Goal: Task Accomplishment & Management: Manage account settings

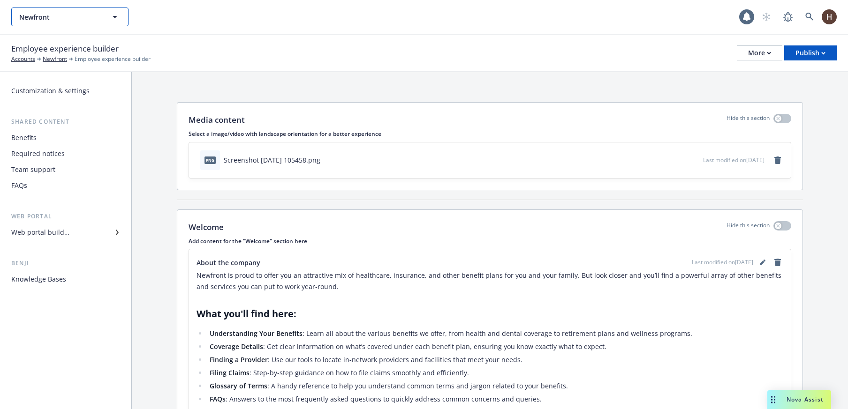
click at [71, 24] on button "Newfront" at bounding box center [69, 17] width 117 height 19
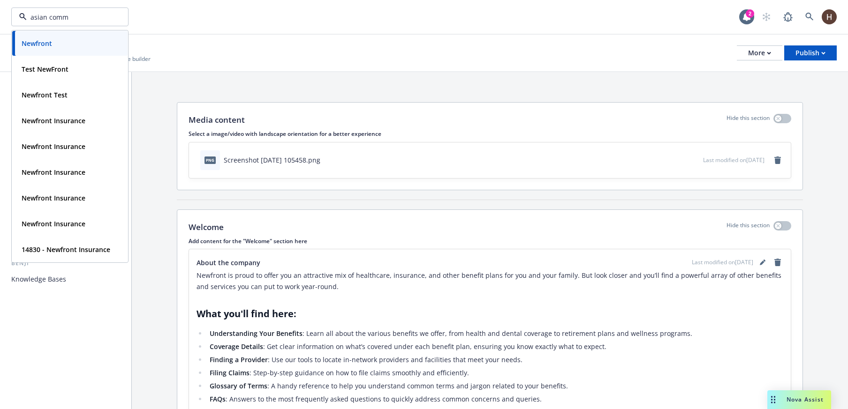
type input "asian commu"
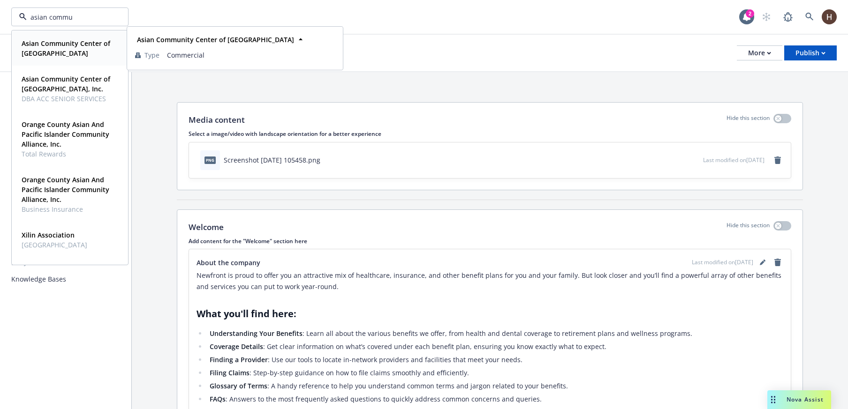
click at [65, 53] on span "Asian Community Center of Sacramento" at bounding box center [69, 48] width 95 height 20
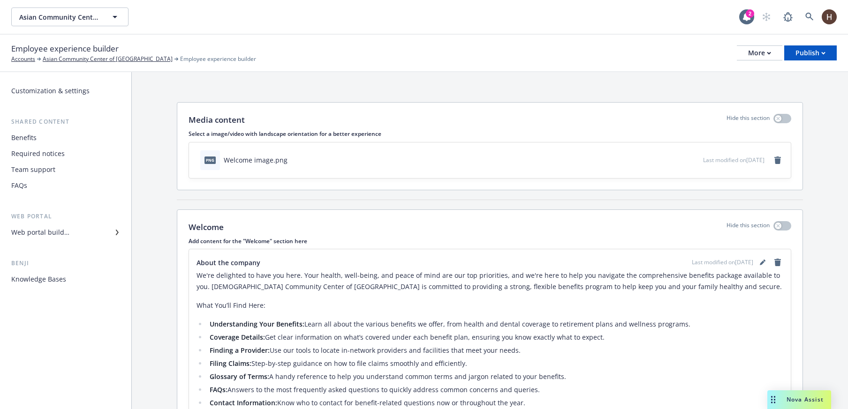
click at [72, 158] on div "Required notices" at bounding box center [65, 153] width 109 height 15
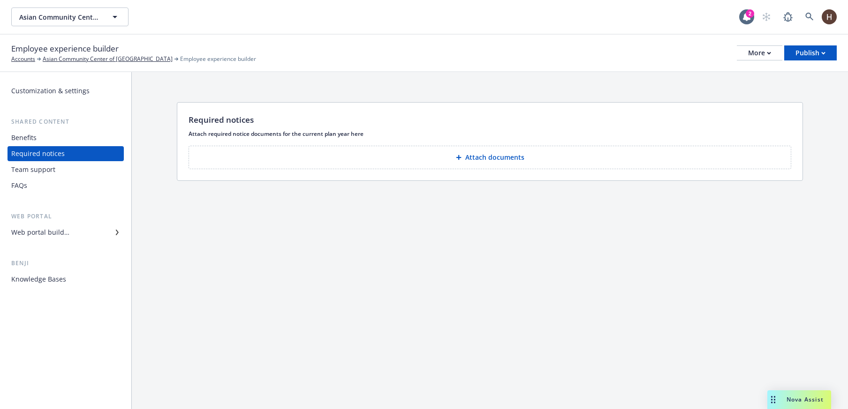
click at [67, 229] on div "Web portal builder" at bounding box center [40, 232] width 58 height 15
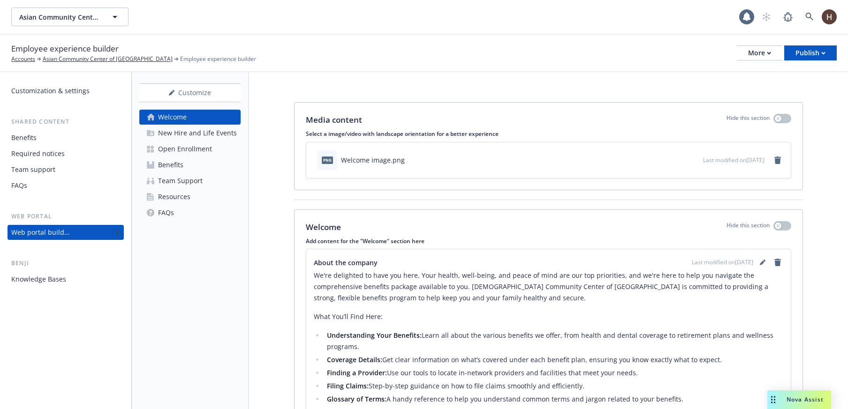
click at [171, 195] on div "Resources" at bounding box center [174, 196] width 32 height 15
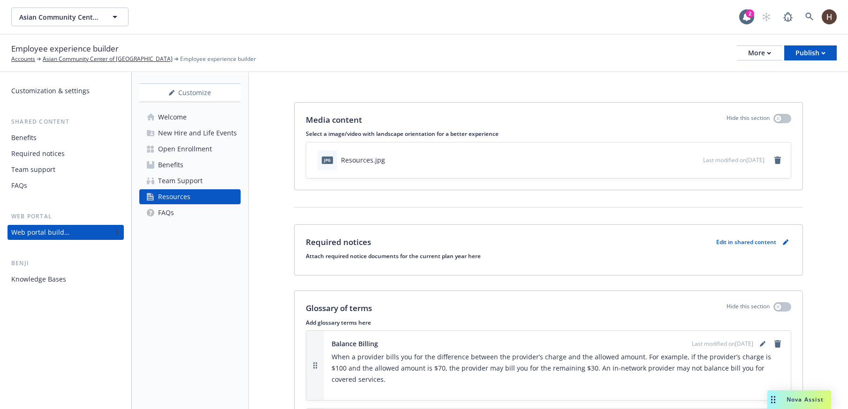
click at [468, 54] on div "Employee experience builder Accounts Asian Community Center of Sacramento Emplo…" at bounding box center [423, 53] width 825 height 21
click at [725, 56] on div "Employee experience builder Accounts Asian Community Center of Sacramento Emplo…" at bounding box center [423, 53] width 825 height 21
click at [738, 59] on button "More" at bounding box center [758, 52] width 45 height 15
click at [738, 80] on div "Copy preview link Copy portal link Configure test user to preview app" at bounding box center [711, 93] width 139 height 56
click at [65, 141] on div "Benefits" at bounding box center [65, 137] width 109 height 15
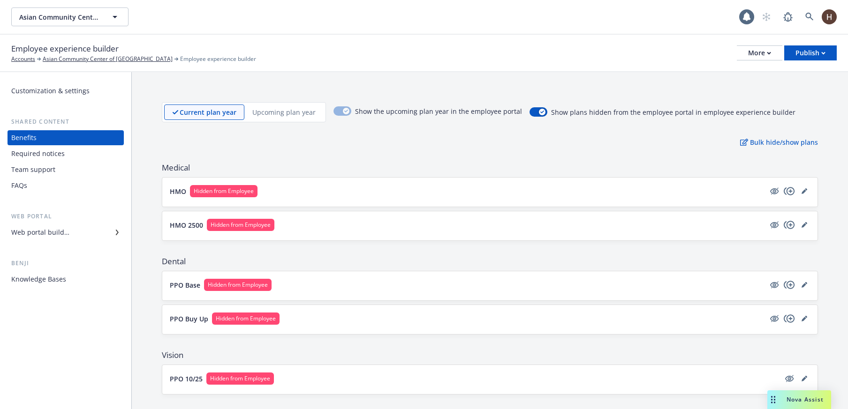
click at [64, 154] on div "Required notices" at bounding box center [65, 153] width 109 height 15
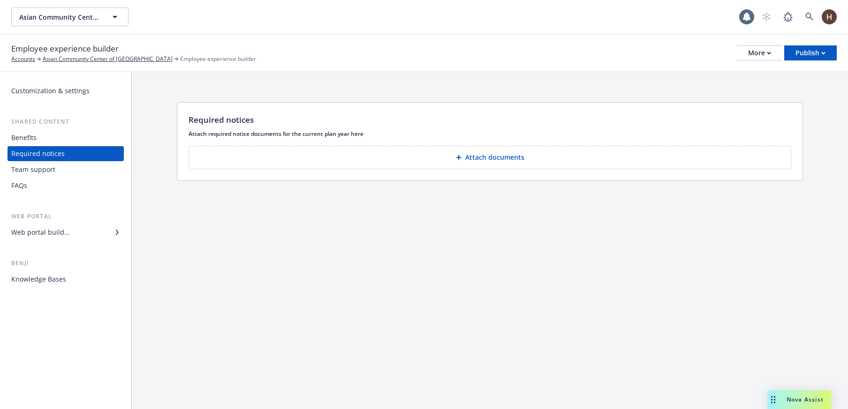
click at [63, 168] on div "Team support" at bounding box center [65, 169] width 109 height 15
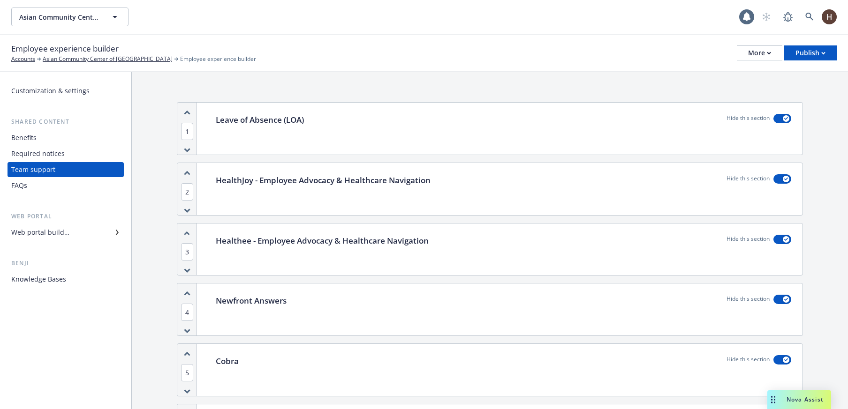
click at [59, 181] on div "FAQs" at bounding box center [65, 185] width 109 height 15
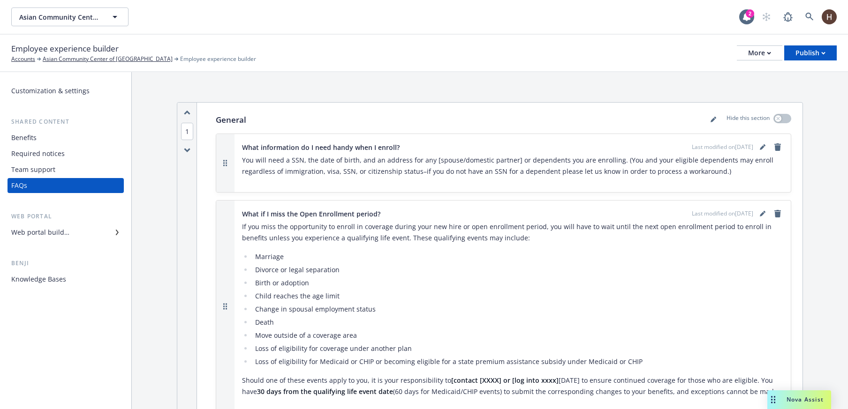
click at [73, 233] on div "Web portal builder" at bounding box center [65, 232] width 109 height 15
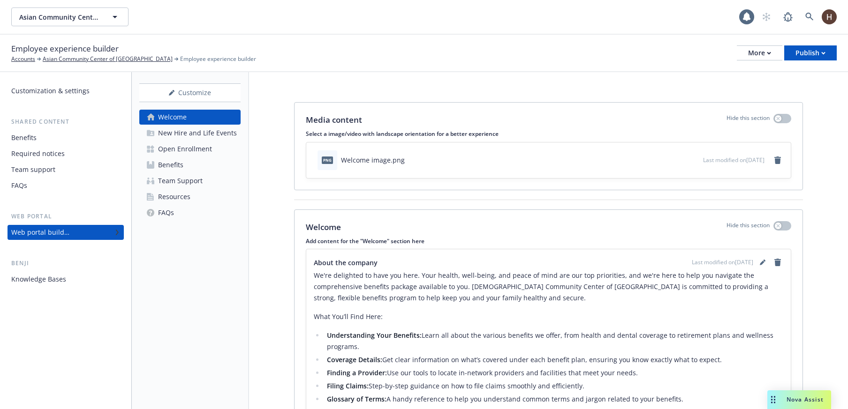
click at [168, 195] on div "Resources" at bounding box center [174, 196] width 32 height 15
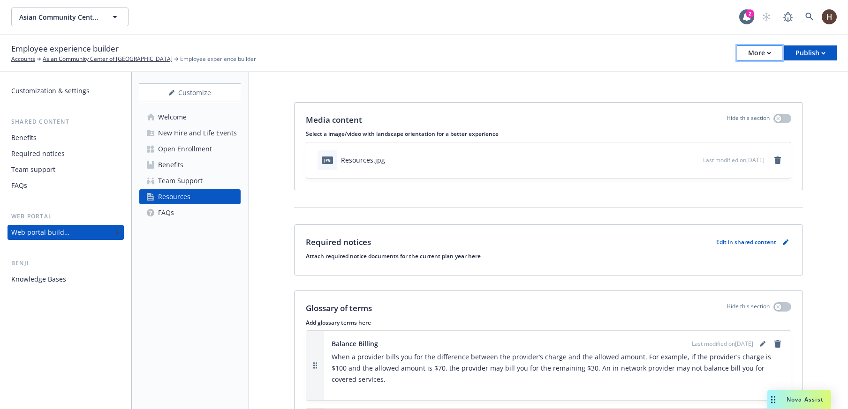
click at [751, 54] on div "More" at bounding box center [759, 53] width 23 height 14
click at [708, 75] on div "Copy preview link Copy portal link Configure test user to preview app" at bounding box center [711, 93] width 139 height 56
click at [486, 67] on div "Employee experience builder Accounts Asian Community Center of Sacramento Emplo…" at bounding box center [424, 54] width 848 height 38
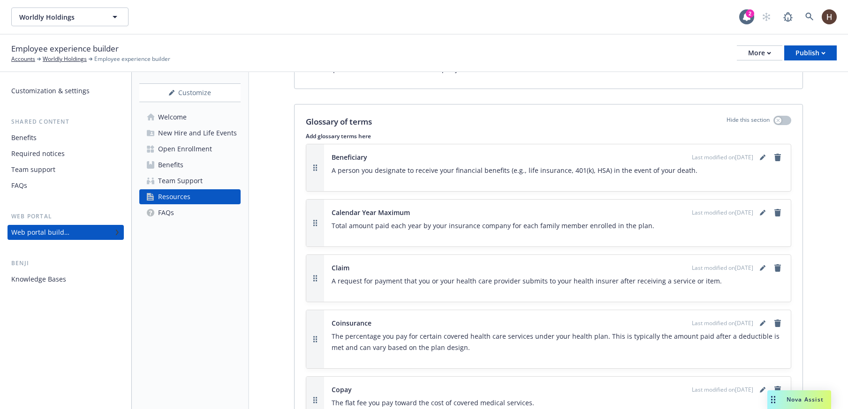
scroll to position [21, 0]
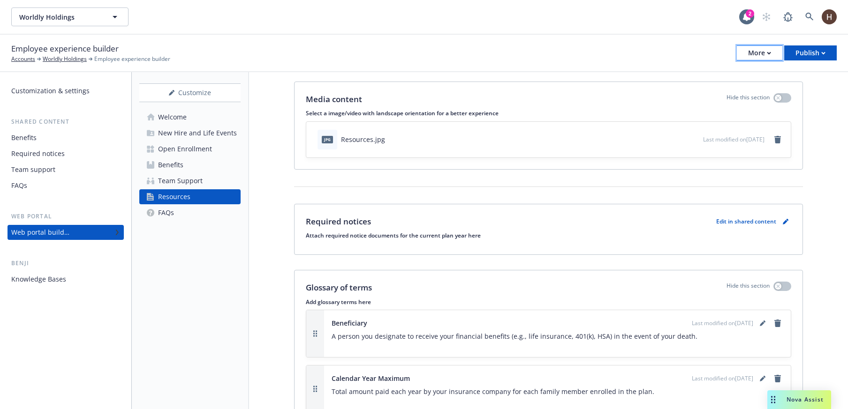
click at [745, 53] on button "More" at bounding box center [758, 52] width 45 height 15
click at [740, 72] on link "Copy preview link" at bounding box center [711, 74] width 139 height 19
click at [63, 150] on div "Required notices" at bounding box center [65, 153] width 109 height 15
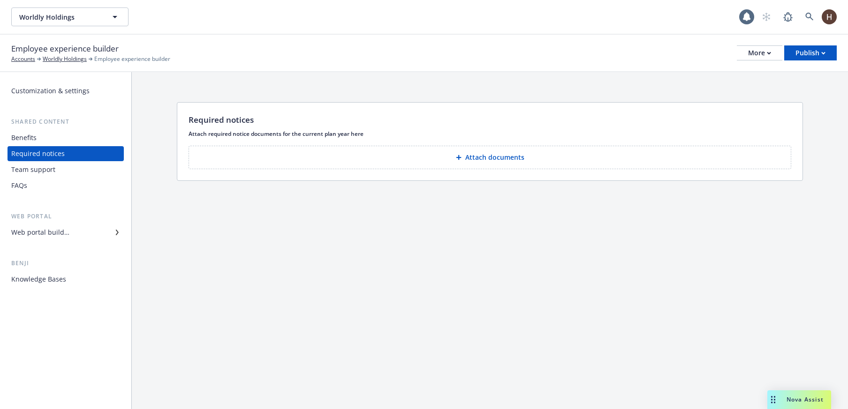
click at [46, 233] on div "Web portal builder" at bounding box center [40, 232] width 58 height 15
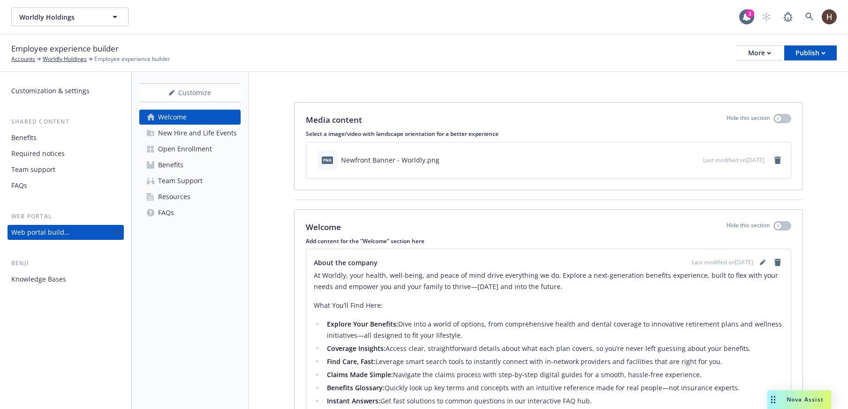
click at [216, 195] on link "Resources" at bounding box center [189, 196] width 101 height 15
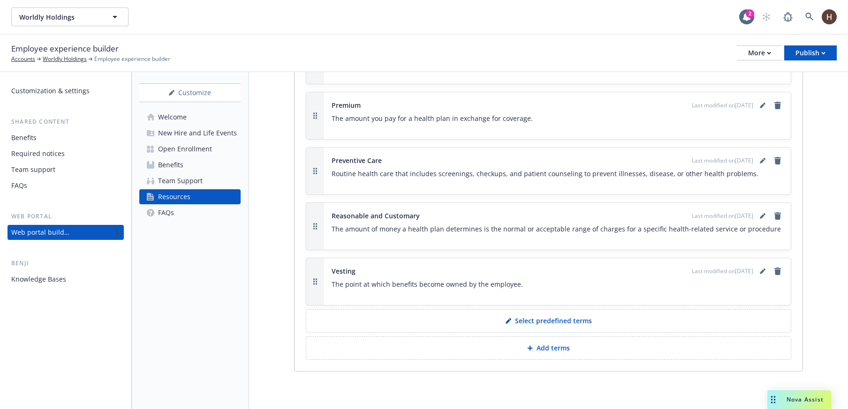
scroll to position [1183, 0]
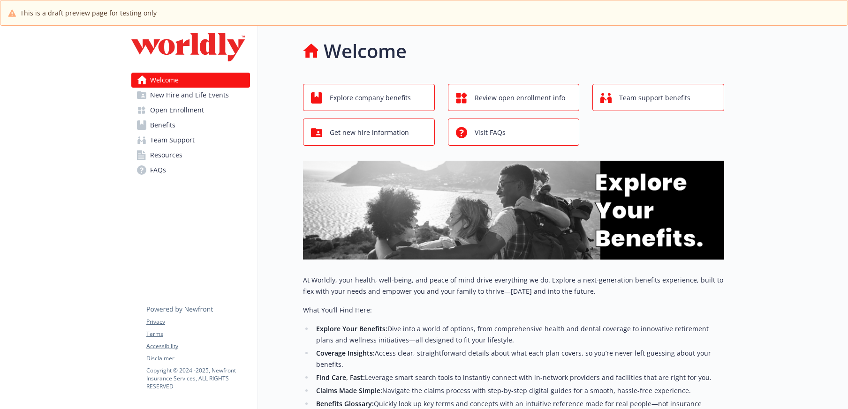
click at [205, 159] on link "Resources" at bounding box center [190, 155] width 119 height 15
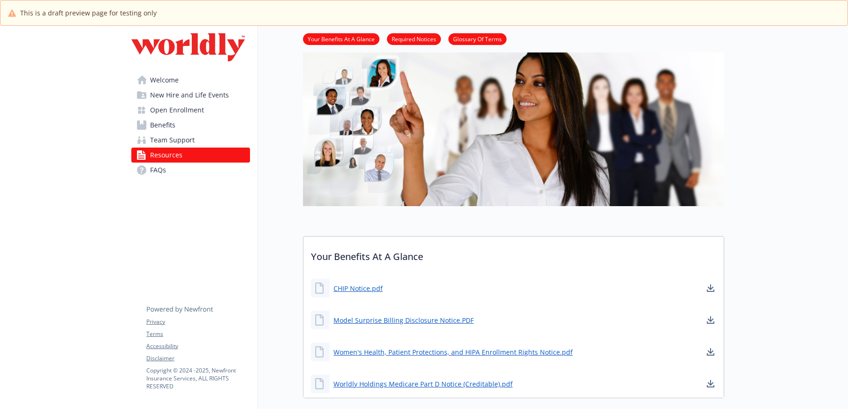
scroll to position [177, 0]
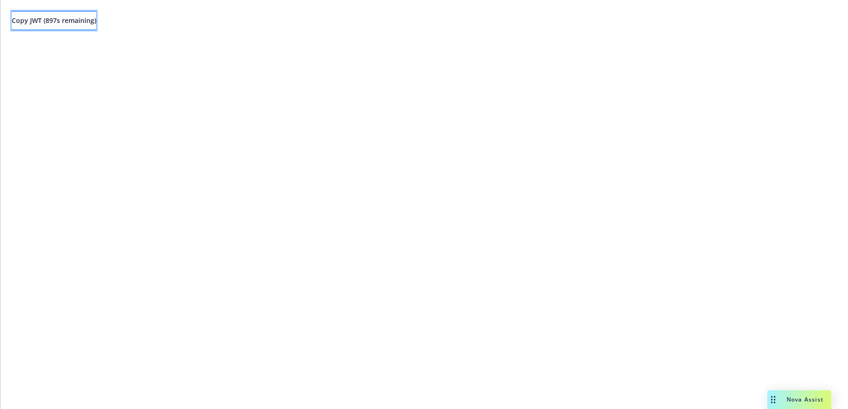
click at [60, 23] on span "Copy JWT ( 897 s remaining)" at bounding box center [54, 20] width 84 height 9
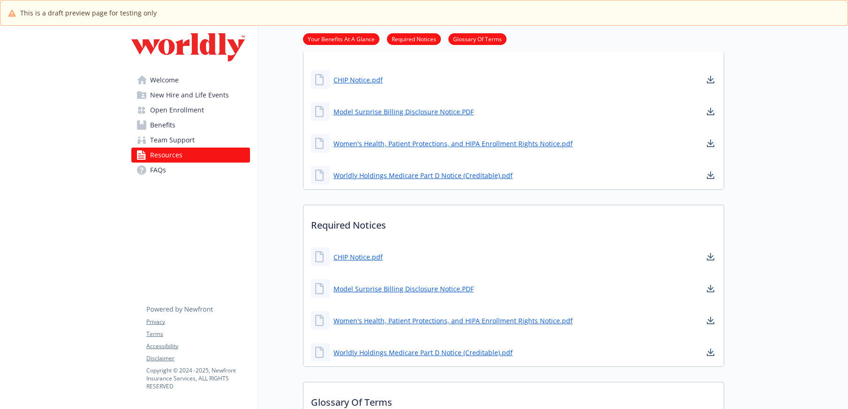
scroll to position [276, 0]
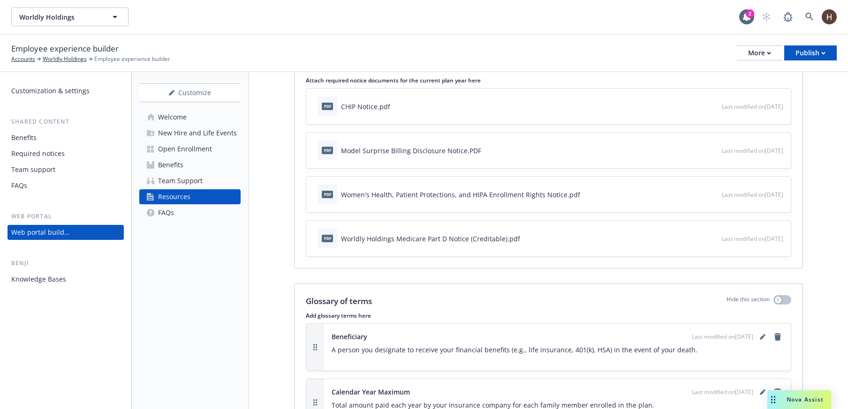
scroll to position [107, 0]
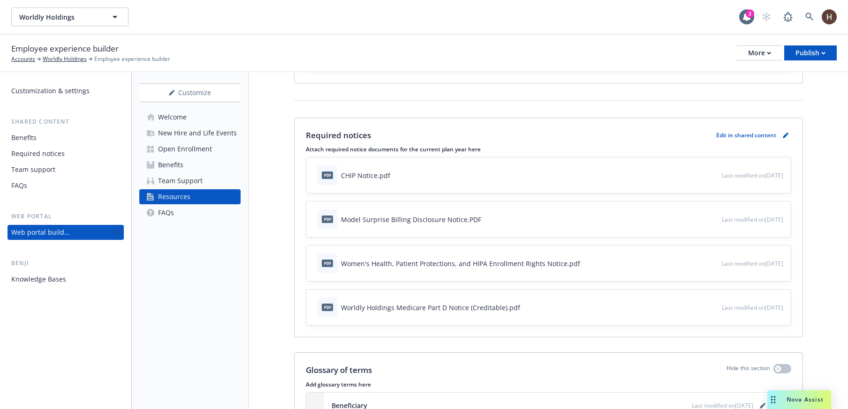
click at [44, 153] on div "Required notices" at bounding box center [37, 153] width 53 height 15
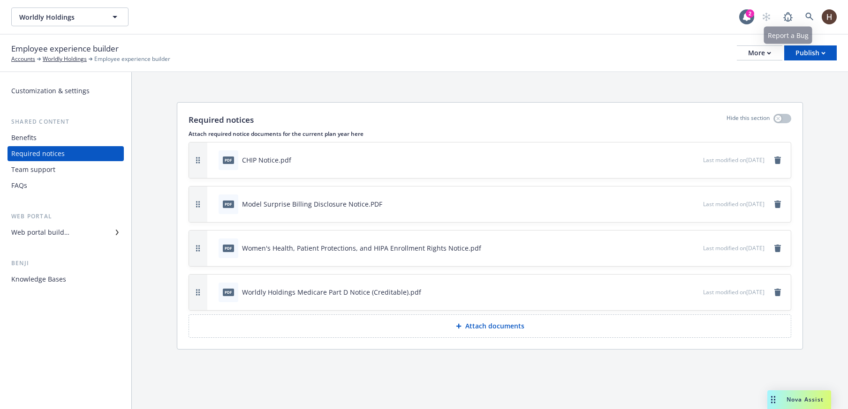
click at [756, 62] on div "Employee experience builder Accounts Worldly Holdings Employee experience build…" at bounding box center [423, 53] width 825 height 21
click at [752, 57] on div "More" at bounding box center [759, 53] width 23 height 14
click at [726, 76] on link "Copy preview link" at bounding box center [711, 74] width 139 height 19
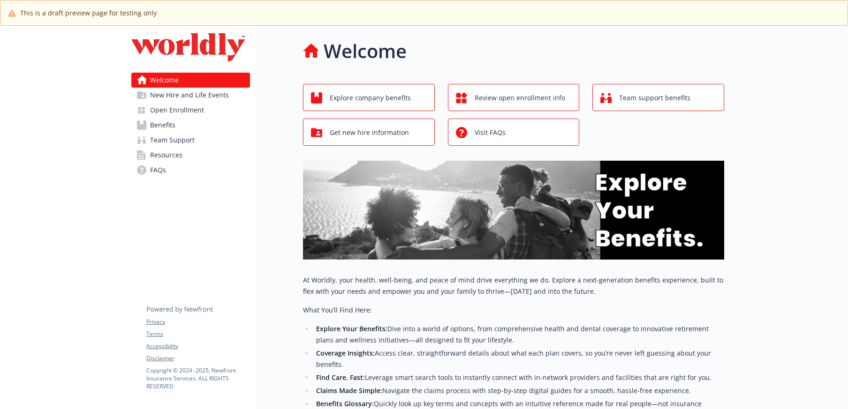
click at [172, 164] on link "FAQs" at bounding box center [190, 170] width 119 height 15
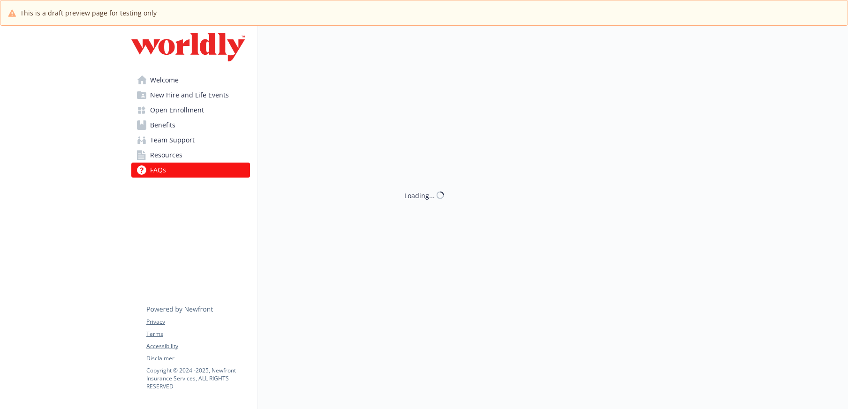
click at [167, 155] on span "Resources" at bounding box center [166, 155] width 32 height 15
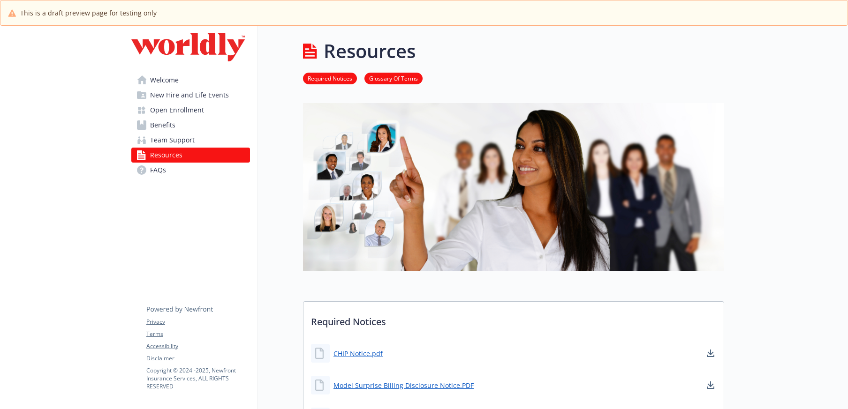
scroll to position [307, 0]
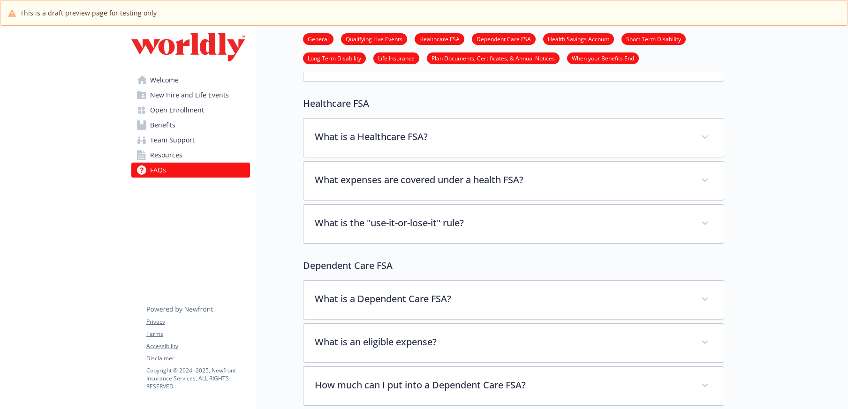
click at [206, 151] on link "Resources" at bounding box center [190, 155] width 119 height 15
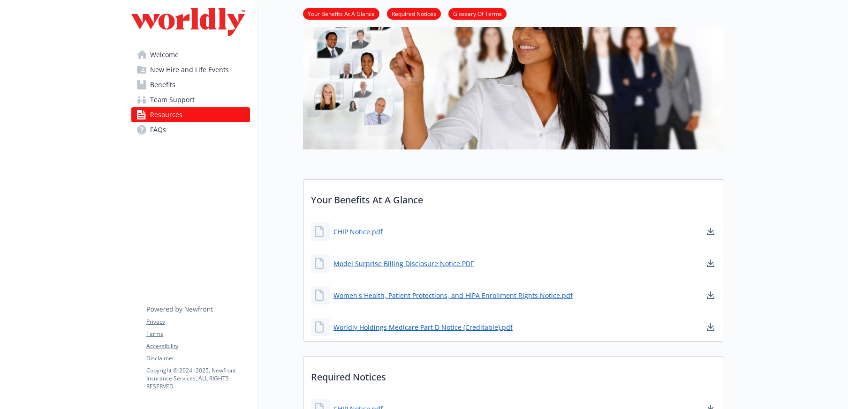
scroll to position [172, 0]
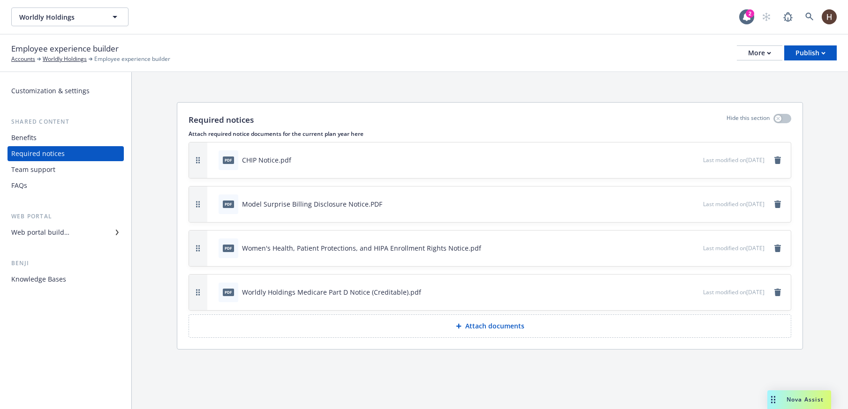
click at [110, 228] on div "Web portal builder" at bounding box center [65, 232] width 109 height 15
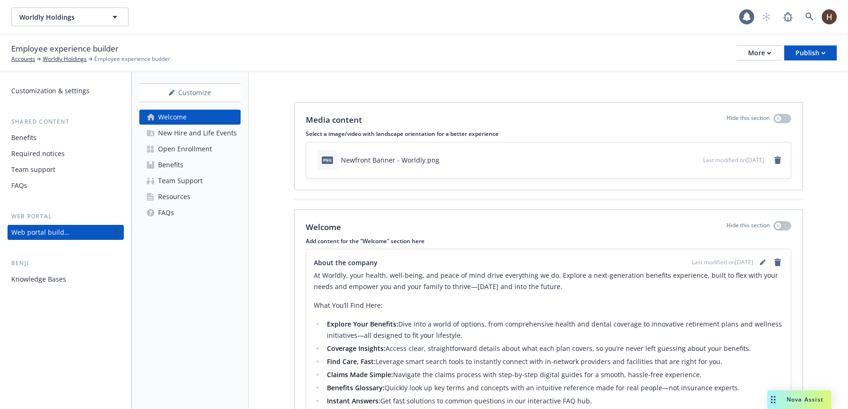
click at [170, 195] on div "Resources" at bounding box center [174, 196] width 32 height 15
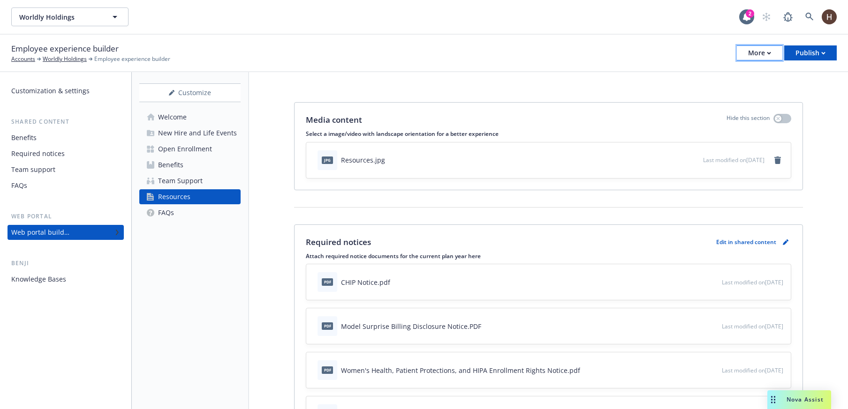
click at [767, 56] on div "More" at bounding box center [759, 53] width 23 height 14
click at [732, 77] on link "Copy preview link" at bounding box center [711, 74] width 139 height 19
click at [88, 10] on button "Worldly Holdings" at bounding box center [69, 17] width 117 height 19
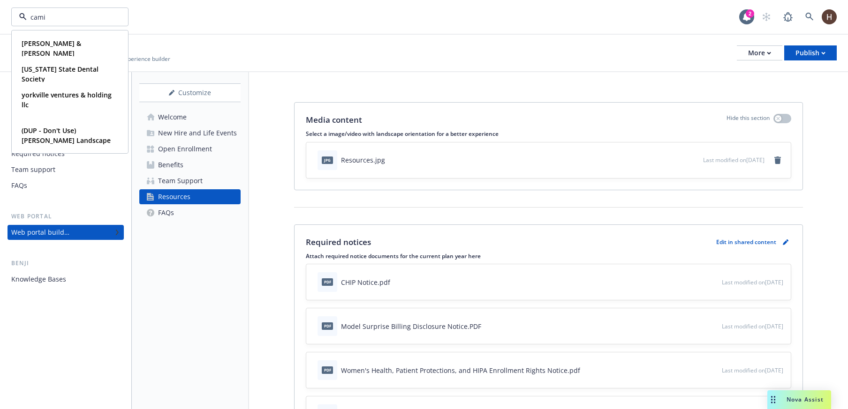
type input "camin"
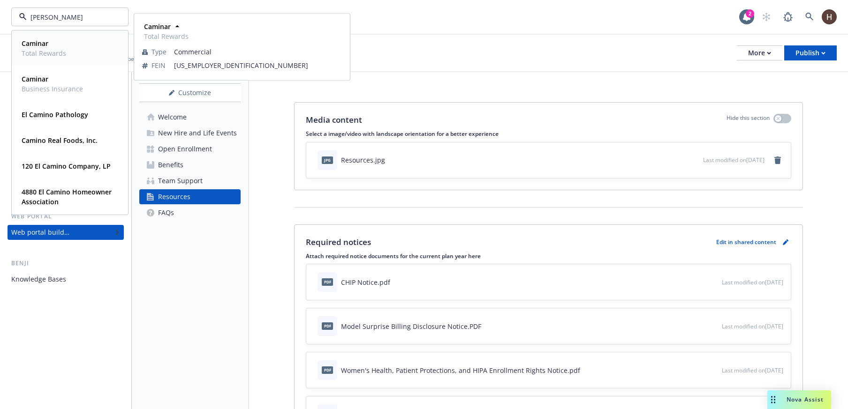
click at [85, 32] on div "Caminar Total Rewards Type Commercial FEIN 94-1639389" at bounding box center [69, 48] width 115 height 35
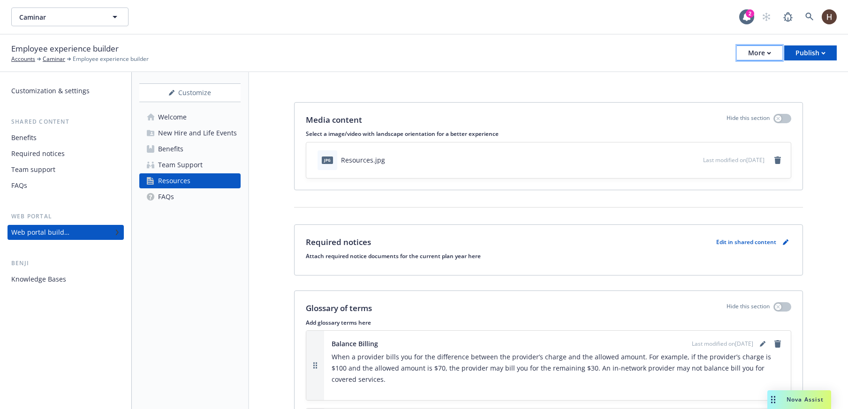
click at [765, 56] on div "More" at bounding box center [759, 53] width 23 height 14
click at [746, 73] on link "Copy preview link" at bounding box center [711, 74] width 139 height 19
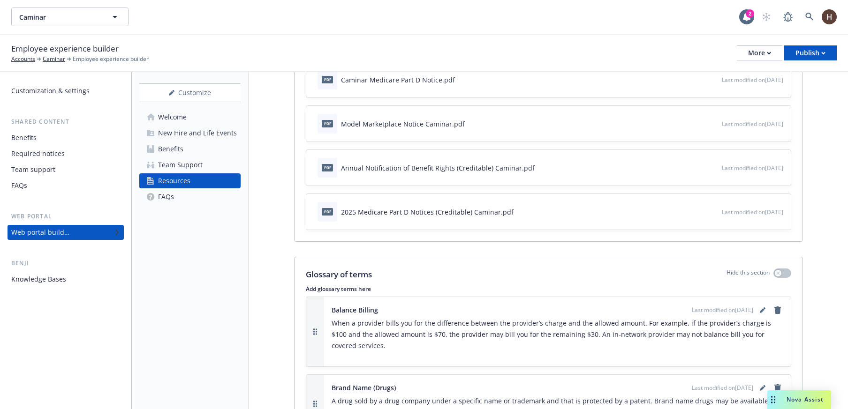
scroll to position [295, 0]
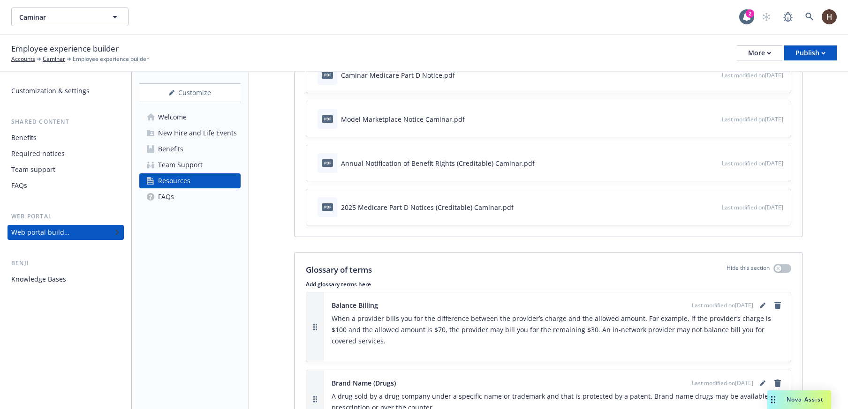
click at [45, 158] on div "Required notices" at bounding box center [37, 153] width 53 height 15
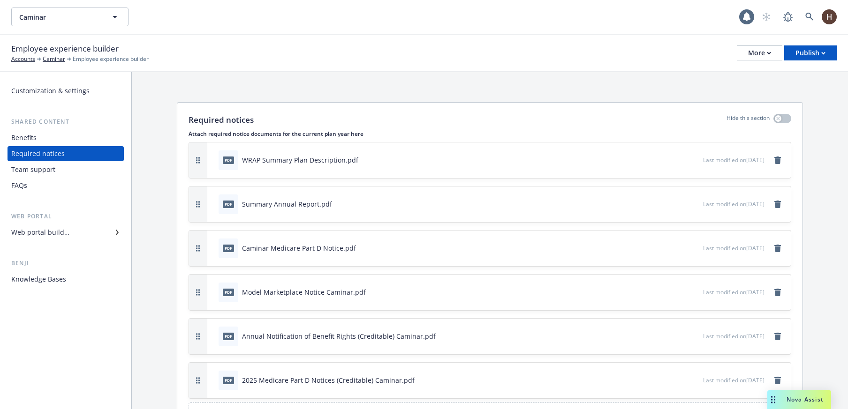
click at [81, 236] on div "Web portal builder" at bounding box center [65, 232] width 109 height 15
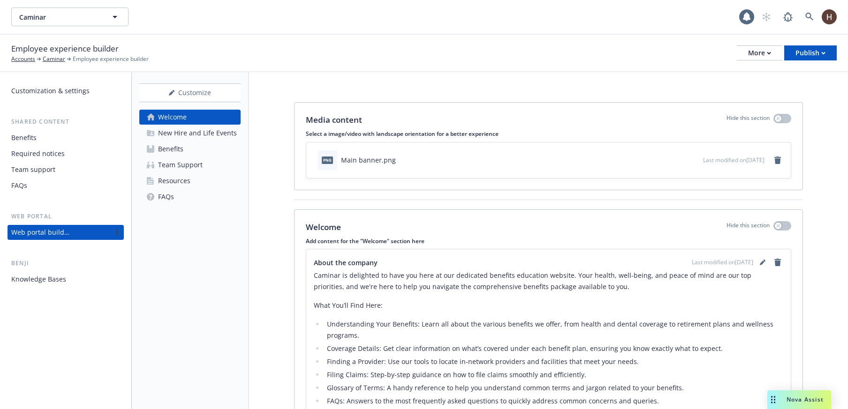
click at [164, 180] on div "Resources" at bounding box center [174, 180] width 32 height 15
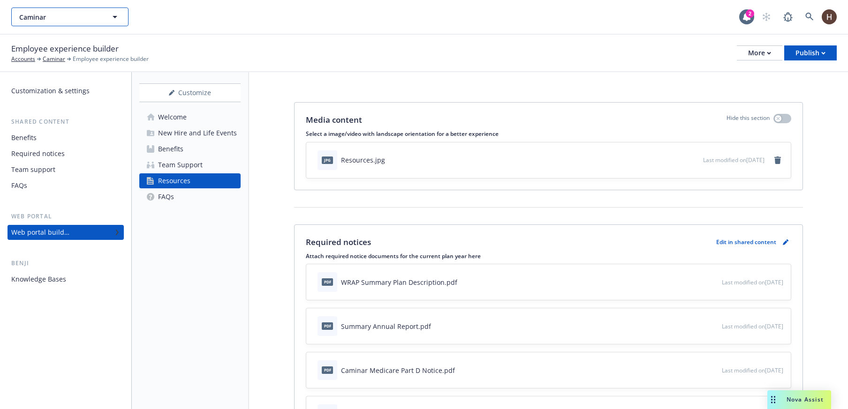
click at [119, 9] on button "Caminar" at bounding box center [69, 17] width 117 height 19
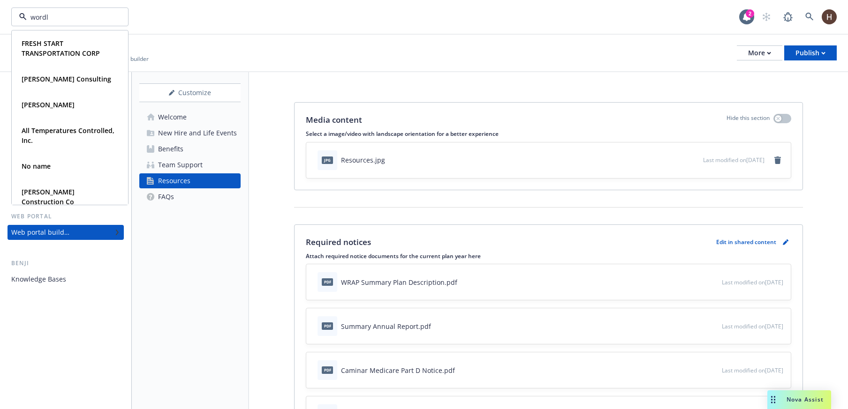
type input "wordly"
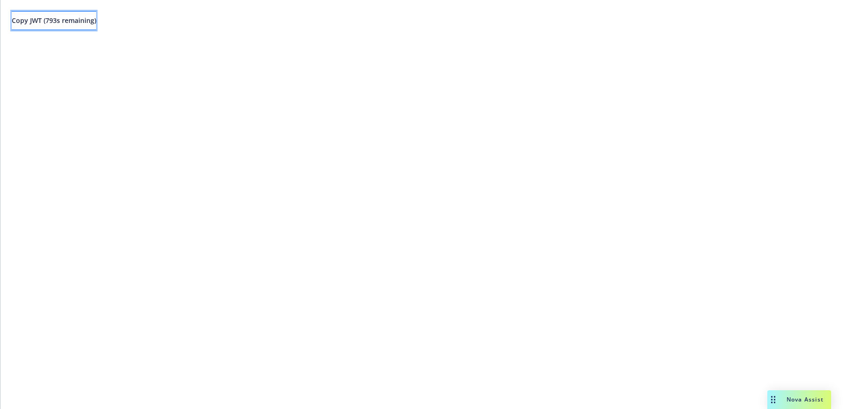
click at [71, 20] on span "Copy JWT ( 793 s remaining)" at bounding box center [54, 20] width 84 height 9
click at [93, 24] on span "Copy JWT ( 684 s remaining)" at bounding box center [54, 20] width 84 height 9
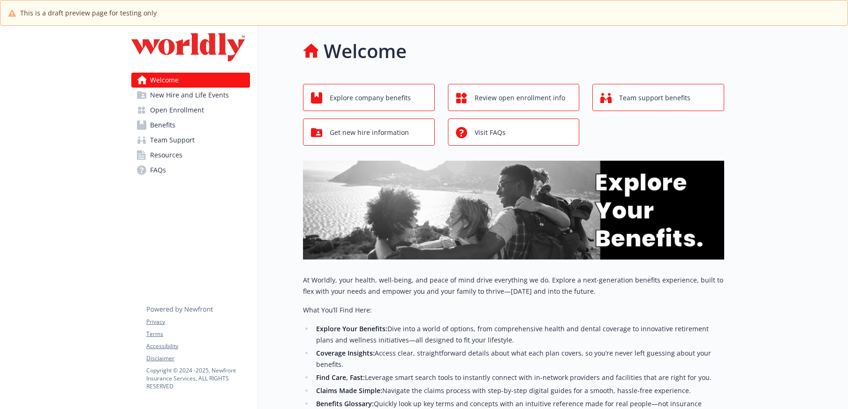
click at [173, 150] on span "Resources" at bounding box center [166, 155] width 32 height 15
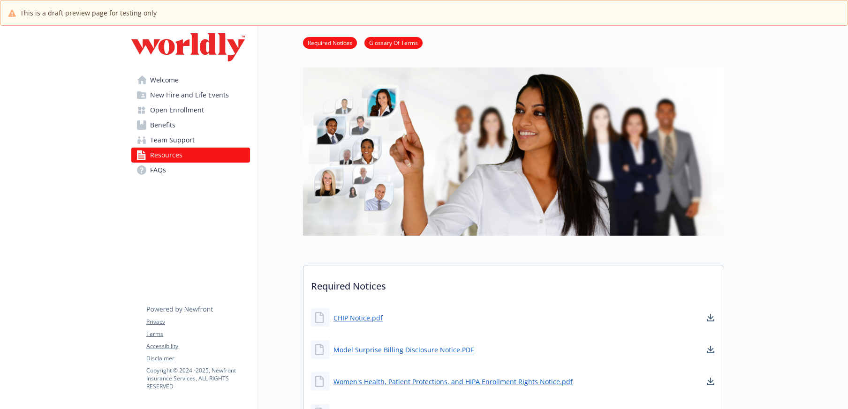
scroll to position [38, 0]
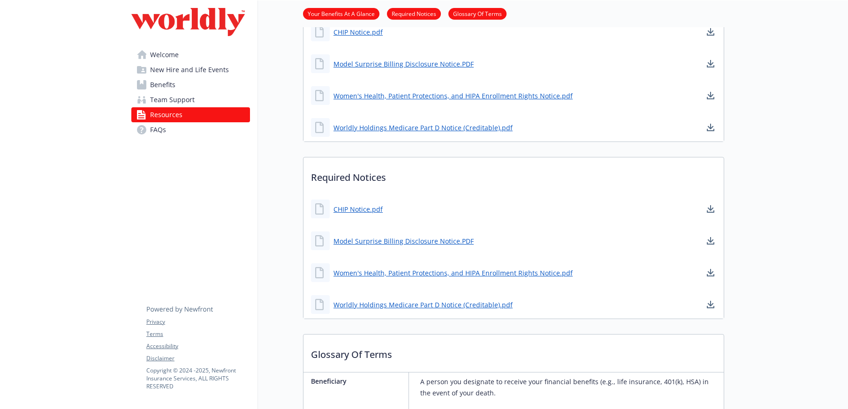
click at [262, 167] on div "Resources Your Benefits At A Glance Required Notices Glossary Of Terms Your Ben…" at bounding box center [491, 351] width 466 height 1295
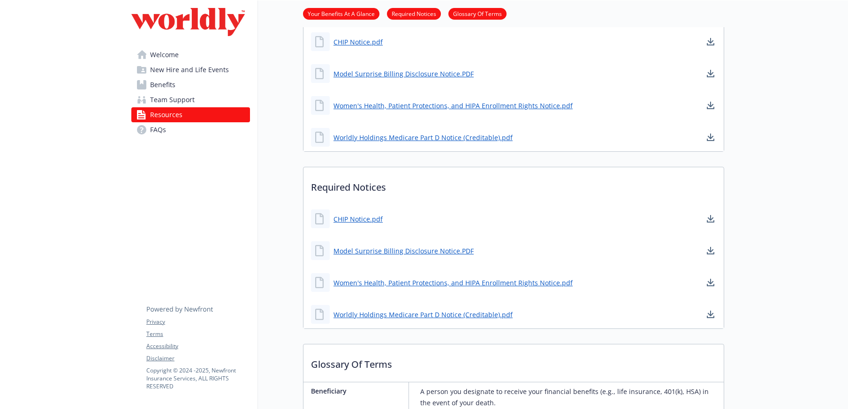
click at [262, 166] on div "Resources Your Benefits At A Glance Required Notices Glossary Of Terms Your Ben…" at bounding box center [491, 361] width 466 height 1295
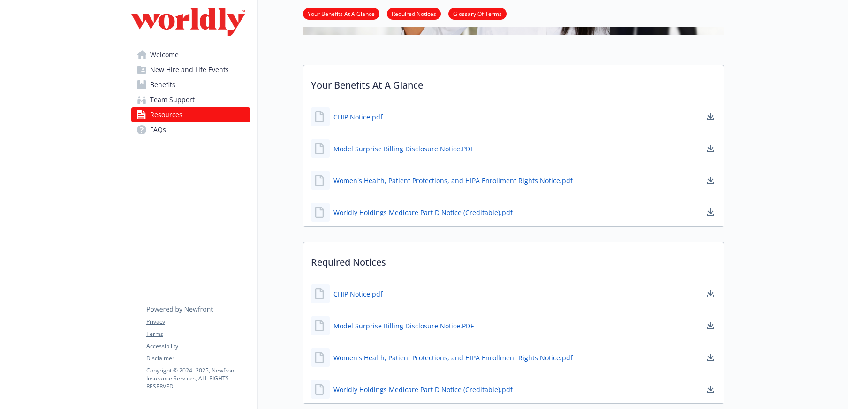
scroll to position [206, 0]
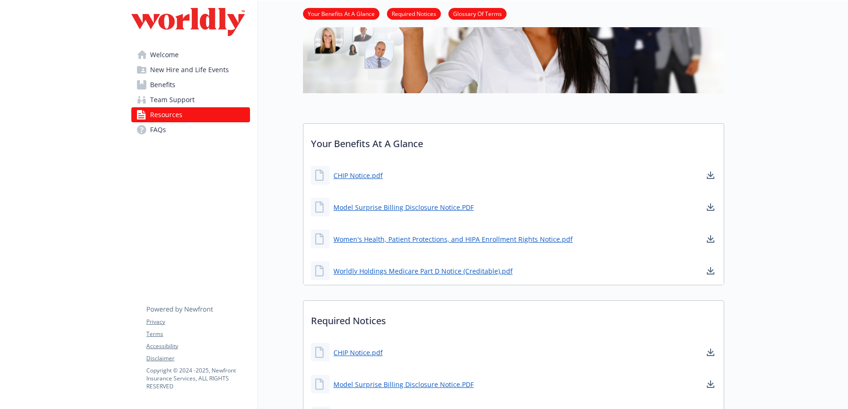
scroll to position [153, 0]
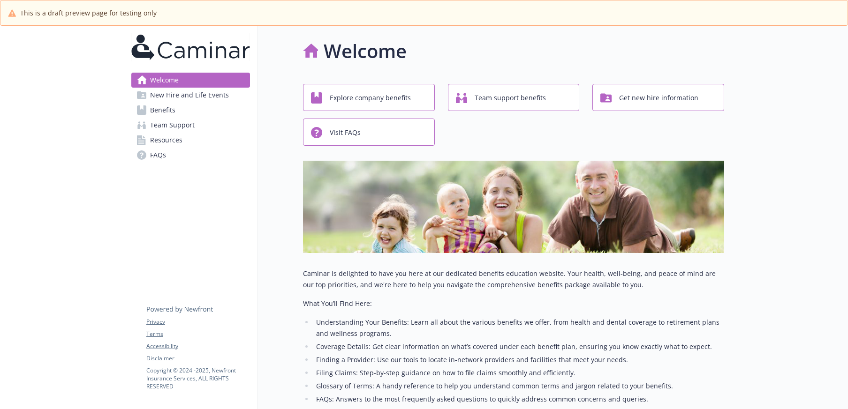
click at [166, 139] on span "Resources" at bounding box center [166, 140] width 32 height 15
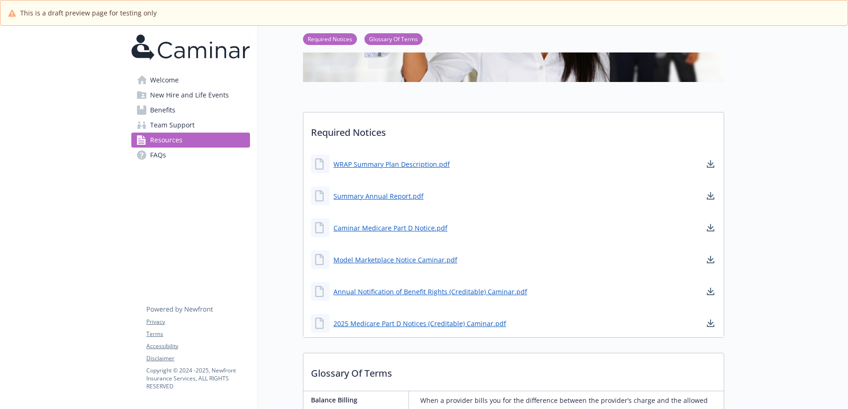
scroll to position [195, 0]
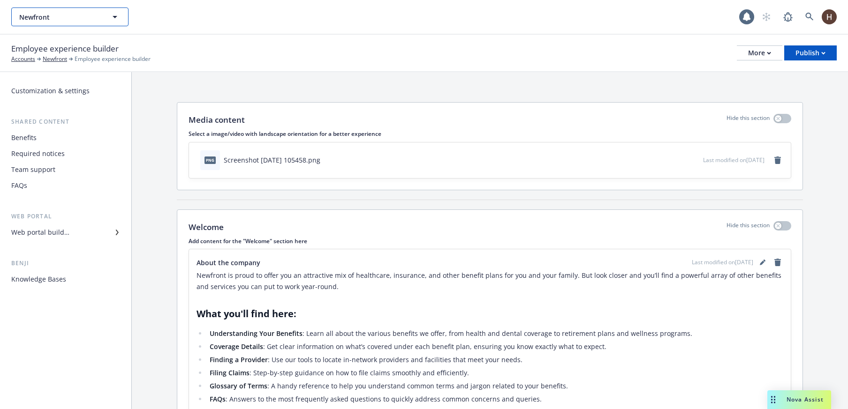
click at [92, 19] on span "Newfront" at bounding box center [59, 17] width 81 height 10
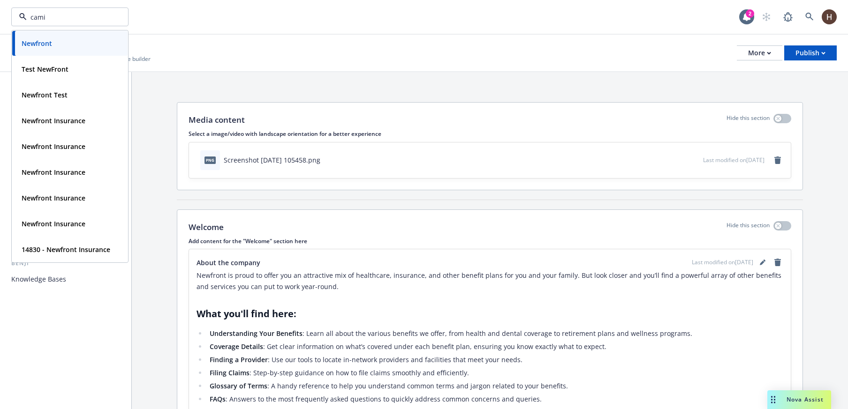
type input "camin"
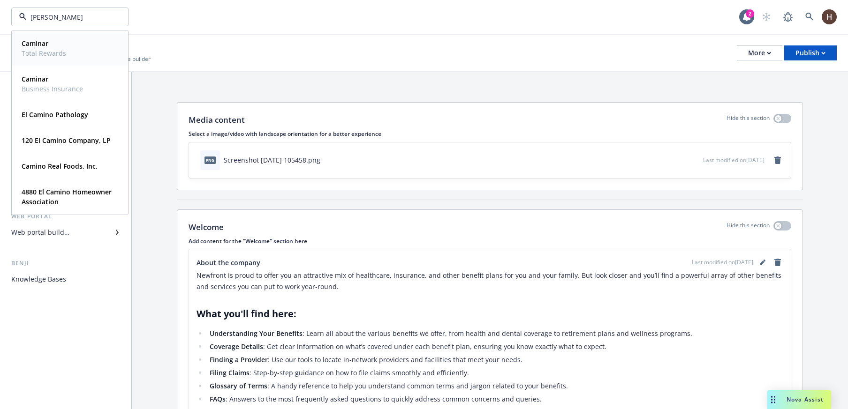
click at [82, 46] on div "Caminar Total Rewards" at bounding box center [70, 48] width 104 height 23
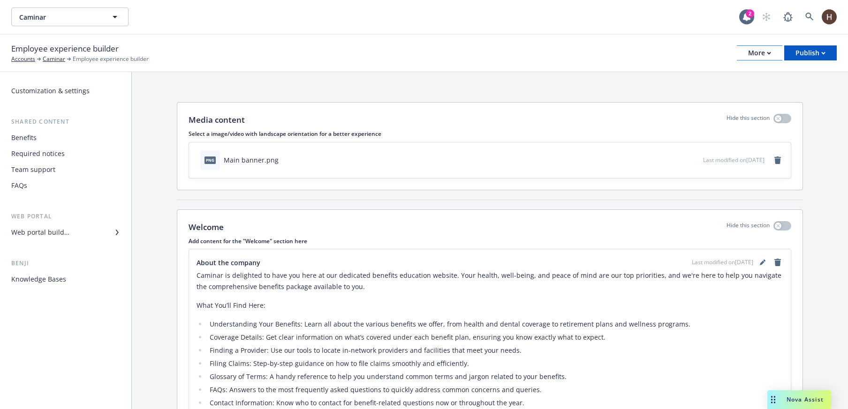
click at [732, 56] on div "Employee experience builder Accounts Caminar Employee experience builder More P…" at bounding box center [423, 53] width 825 height 21
click at [744, 54] on button "More" at bounding box center [758, 52] width 45 height 15
click at [733, 74] on link "Copy preview link" at bounding box center [711, 74] width 139 height 19
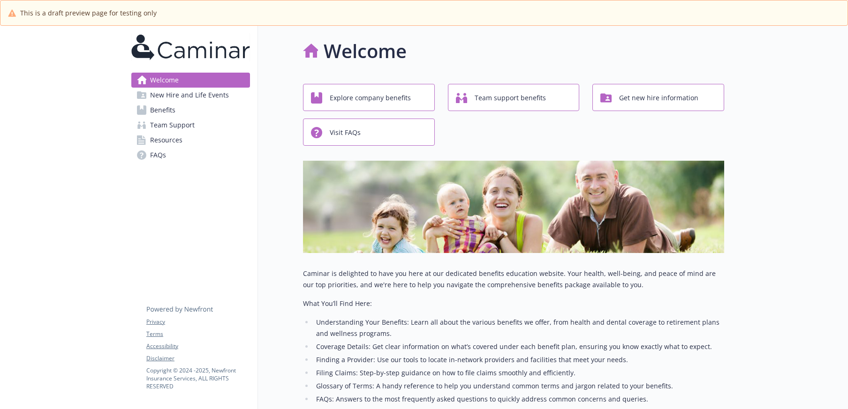
click at [208, 139] on link "Resources" at bounding box center [190, 140] width 119 height 15
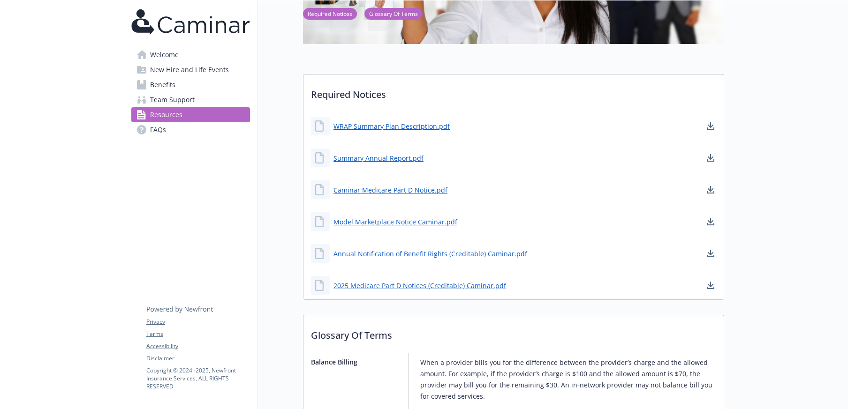
scroll to position [425, 0]
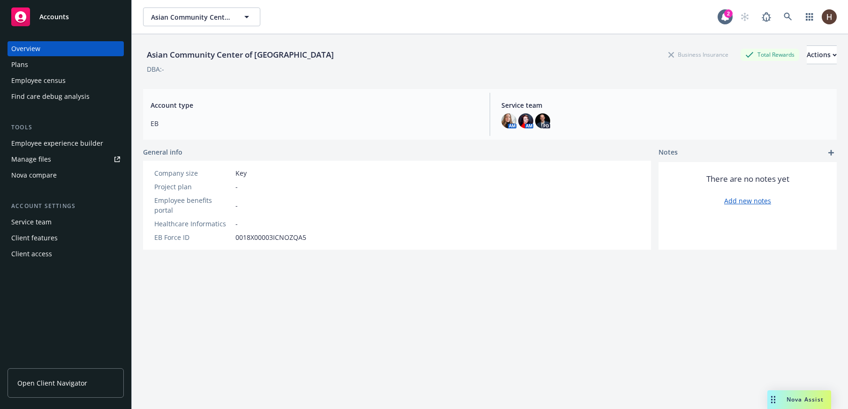
click at [52, 134] on div "Tools Employee experience builder Manage files Nova compare" at bounding box center [66, 153] width 116 height 60
click at [103, 141] on div "Employee experience builder" at bounding box center [65, 143] width 109 height 15
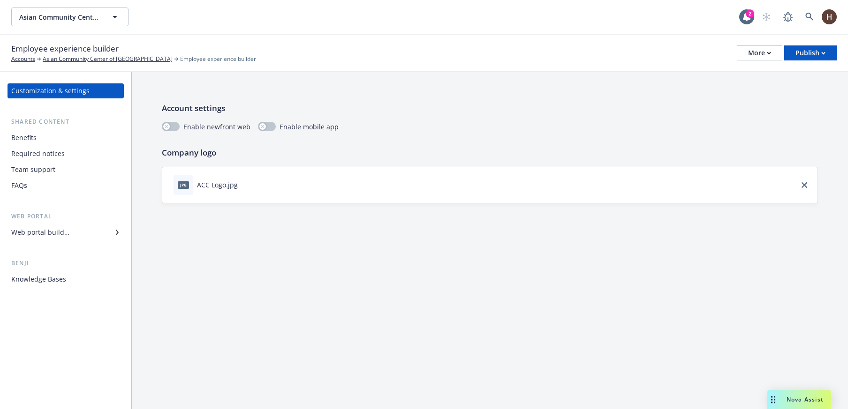
click at [63, 236] on div "Web portal builder" at bounding box center [40, 232] width 58 height 15
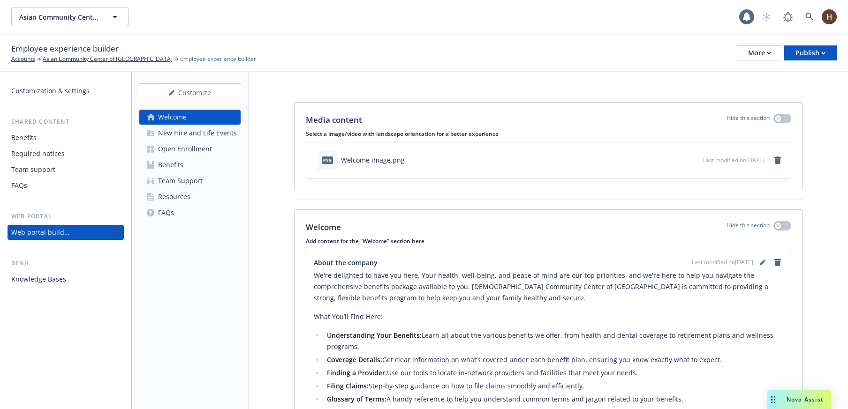
click at [190, 200] on link "Resources" at bounding box center [189, 196] width 101 height 15
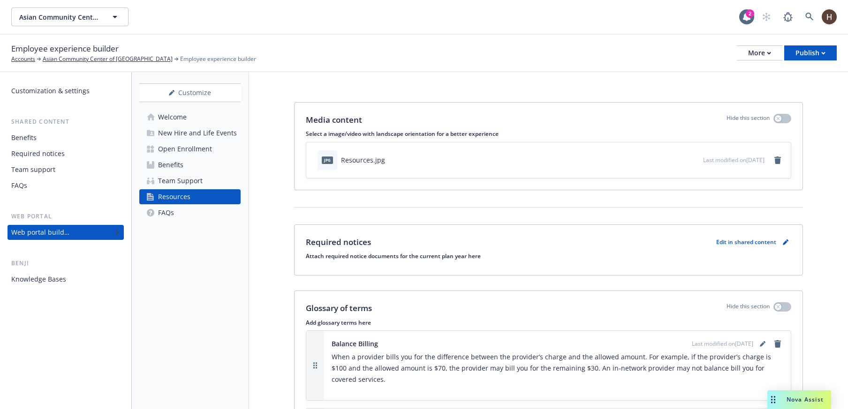
scroll to position [2, 0]
click at [750, 53] on div "More" at bounding box center [759, 53] width 23 height 14
click at [710, 74] on div "Copy preview link Copy portal link Configure test user to preview app" at bounding box center [711, 93] width 139 height 56
click at [695, 52] on div "Employee experience builder Accounts Asian Community Center of Sacramento Emplo…" at bounding box center [423, 53] width 825 height 21
click at [696, 15] on div "Asian Community Center of Sacramento Asian Community Center of Sacramento" at bounding box center [375, 17] width 728 height 19
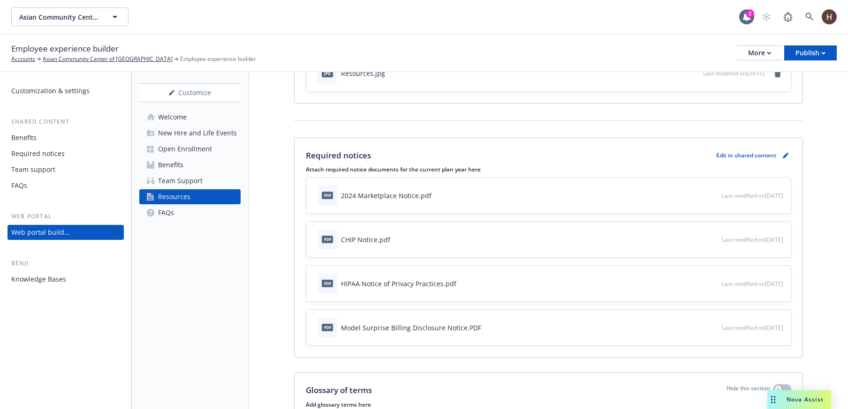
scroll to position [92, 0]
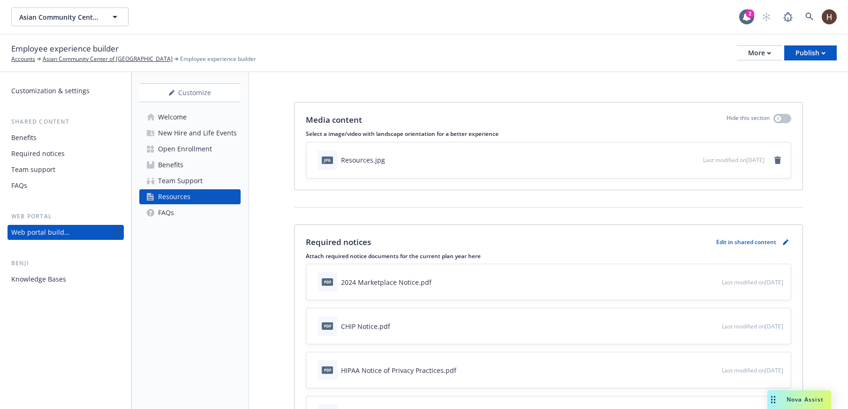
click at [62, 29] on div "Asian Community Center of Sacramento Asian Community Center of Sacramento 2" at bounding box center [424, 17] width 848 height 34
click at [61, 19] on span "Asian Community Center of Sacramento" at bounding box center [59, 17] width 81 height 10
type input "newfron"
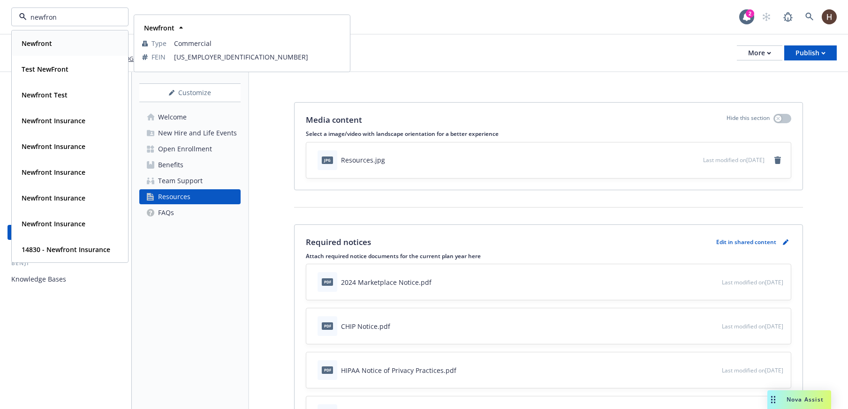
click at [69, 49] on div "Newfront" at bounding box center [70, 44] width 104 height 14
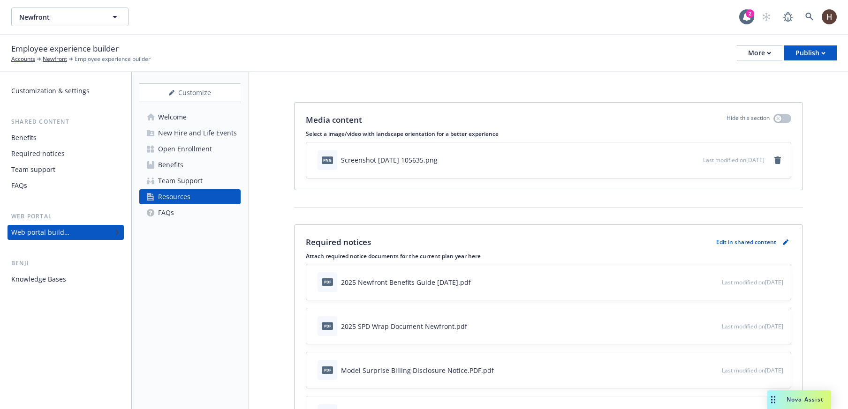
click at [65, 154] on div "Required notices" at bounding box center [65, 153] width 109 height 15
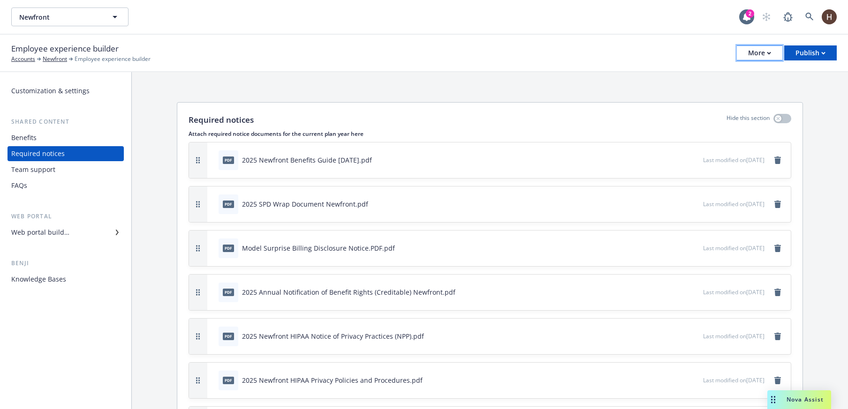
click at [746, 50] on button "More" at bounding box center [758, 52] width 45 height 15
click at [744, 72] on link "Copy preview link" at bounding box center [711, 74] width 139 height 19
click at [108, 23] on button "Newfront" at bounding box center [69, 17] width 117 height 19
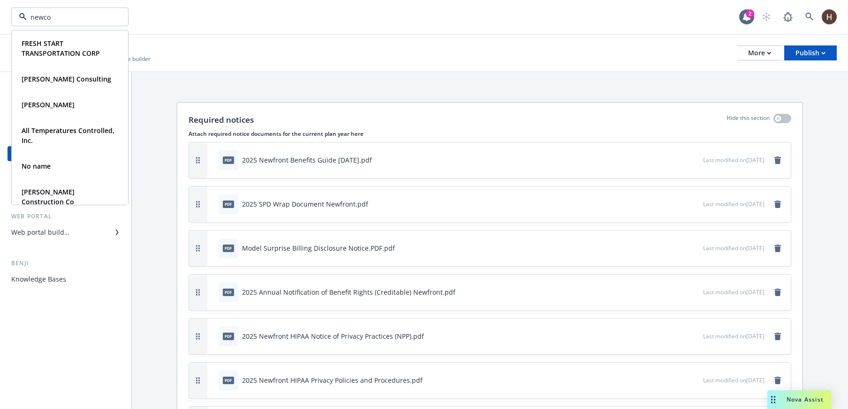
type input "newcom"
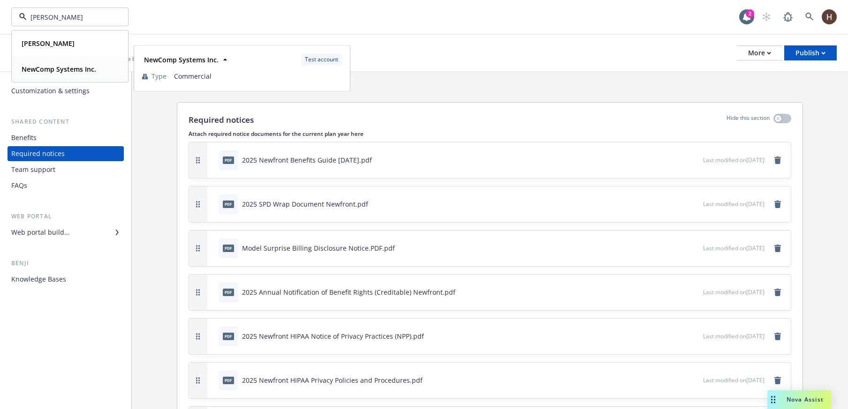
click at [83, 63] on div "NewComp Systems Inc." at bounding box center [58, 69] width 80 height 14
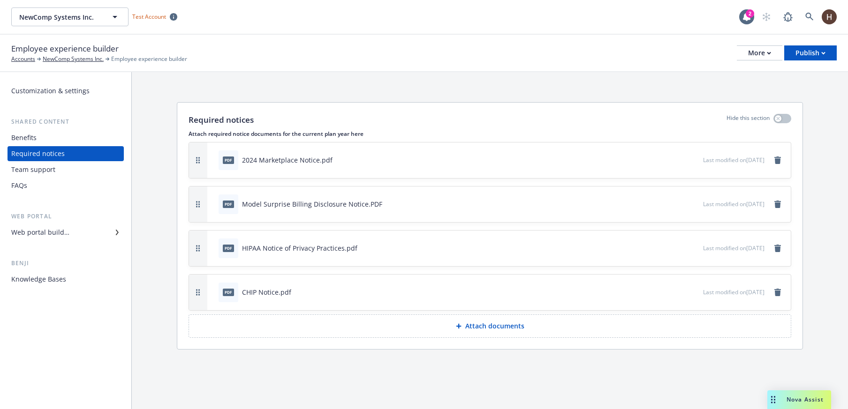
click at [421, 331] on button "Attach documents" at bounding box center [489, 326] width 602 height 23
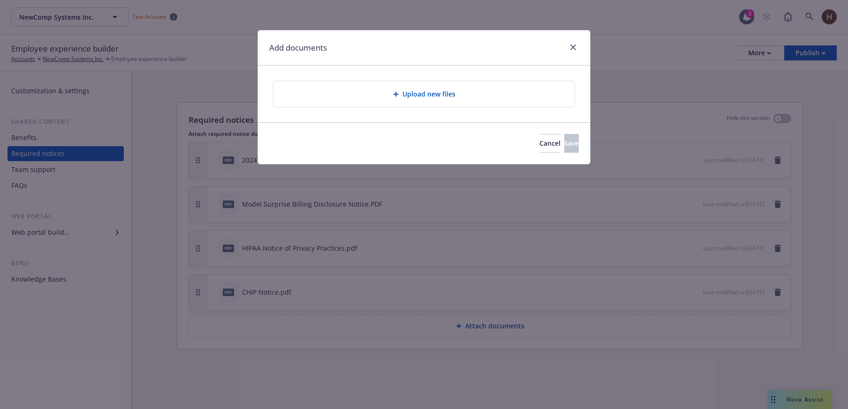
click at [492, 97] on div "Upload new files" at bounding box center [424, 94] width 286 height 11
click at [539, 143] on span "Cancel" at bounding box center [549, 143] width 21 height 9
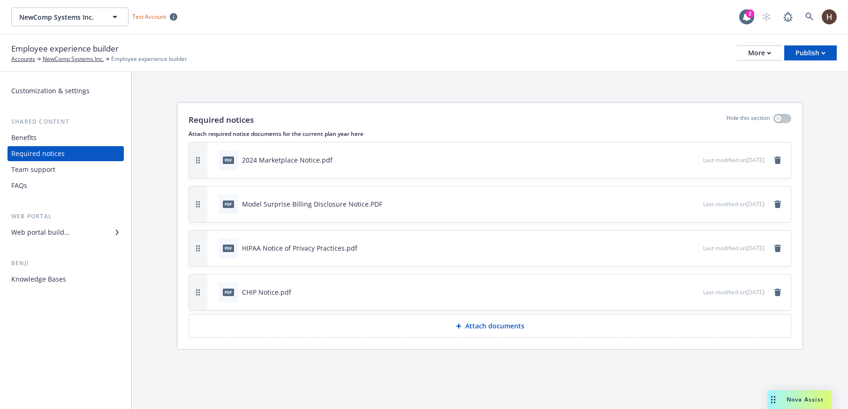
click at [647, 289] on div "pdf CHIP Notice.pdf" at bounding box center [459, 292] width 488 height 21
click at [662, 293] on div at bounding box center [680, 292] width 37 height 10
click at [646, 292] on div "pdf CHIP Notice.pdf" at bounding box center [459, 292] width 488 height 21
click at [648, 292] on div "pdf CHIP Notice.pdf" at bounding box center [459, 292] width 488 height 21
click at [661, 294] on icon "button" at bounding box center [664, 292] width 6 height 6
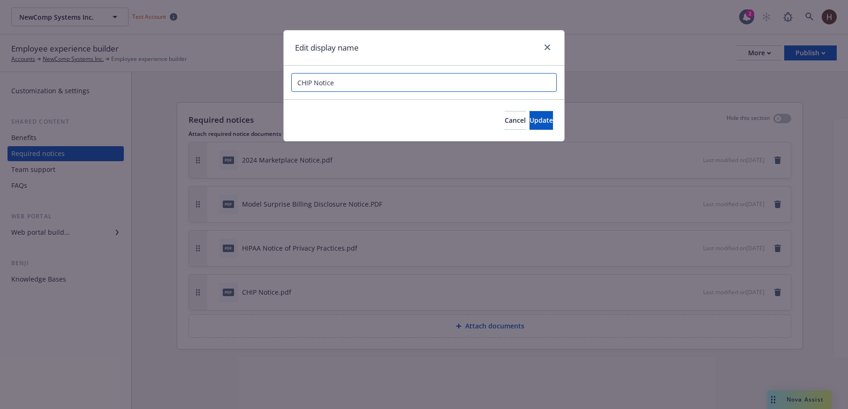
click at [313, 85] on input "CHIP Notice" at bounding box center [423, 82] width 265 height 19
type input "CHIP Notice"
click at [504, 125] on button "Cancel" at bounding box center [514, 120] width 21 height 19
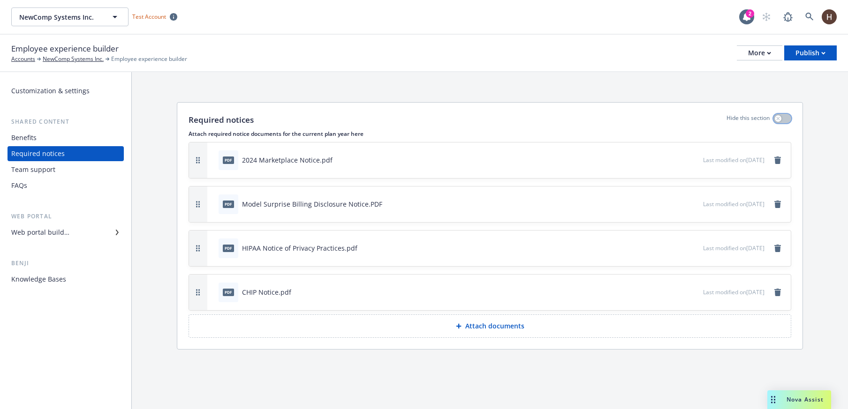
click at [780, 119] on div "button" at bounding box center [777, 118] width 7 height 7
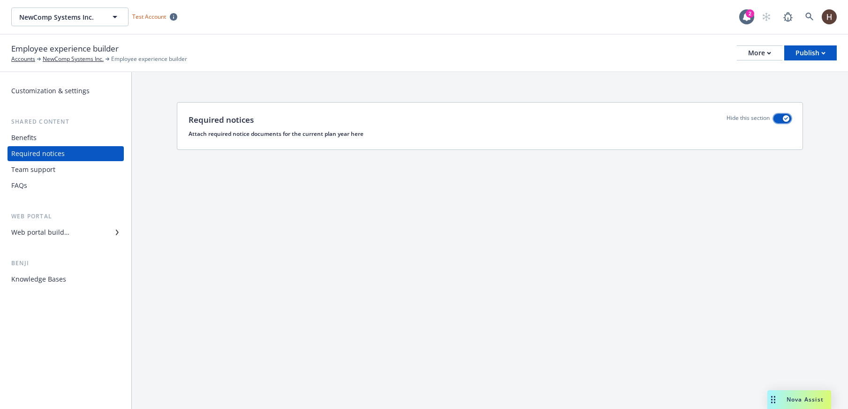
click at [782, 122] on button "button" at bounding box center [782, 118] width 18 height 9
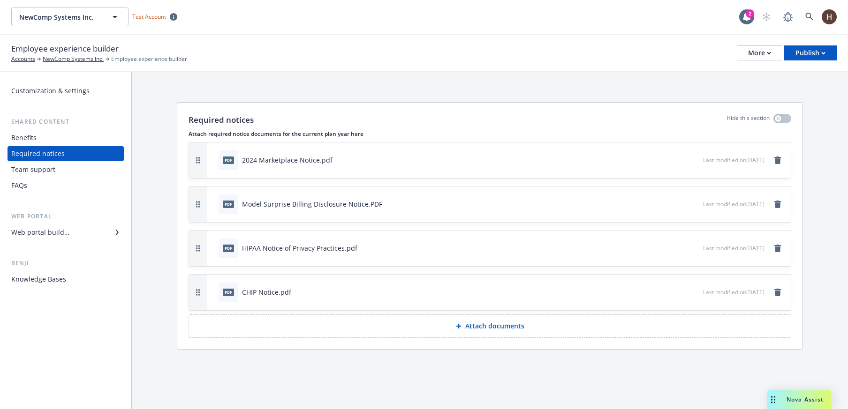
click at [105, 228] on div "Web portal builder" at bounding box center [65, 232] width 109 height 15
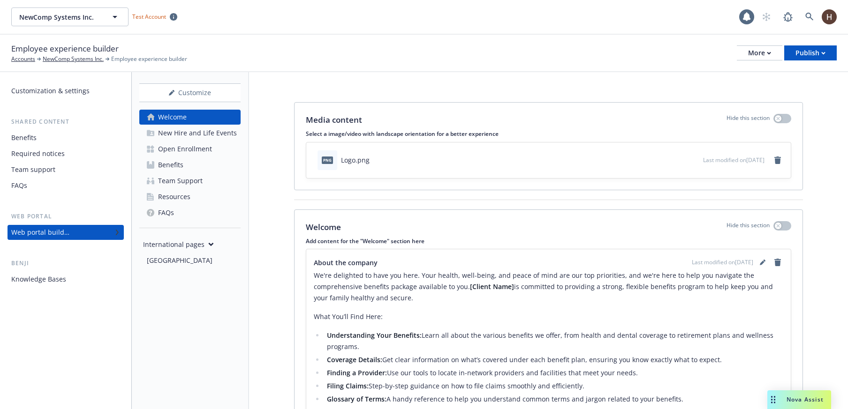
click at [208, 193] on link "Resources" at bounding box center [189, 196] width 101 height 15
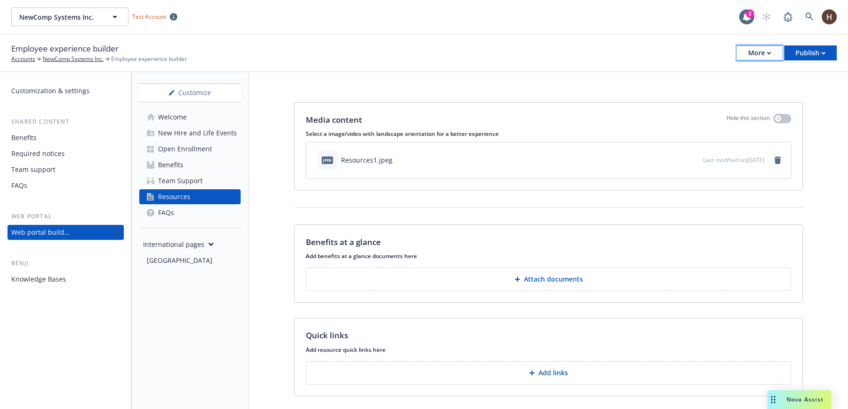
click at [752, 54] on div "More" at bounding box center [759, 53] width 23 height 14
click at [741, 77] on link "Copy preview link" at bounding box center [711, 74] width 139 height 19
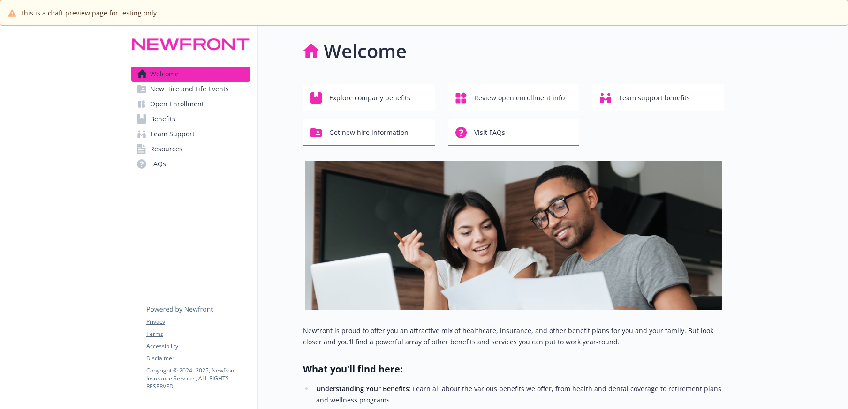
click at [173, 142] on span "Resources" at bounding box center [166, 149] width 32 height 15
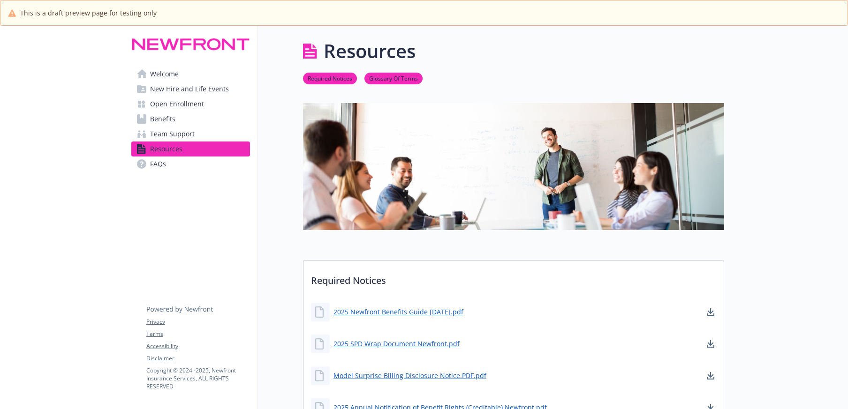
scroll to position [297, 0]
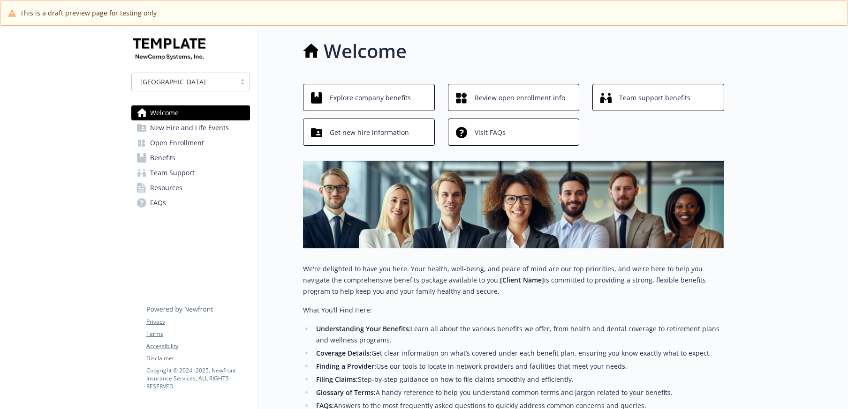
click at [217, 185] on link "Resources" at bounding box center [190, 187] width 119 height 15
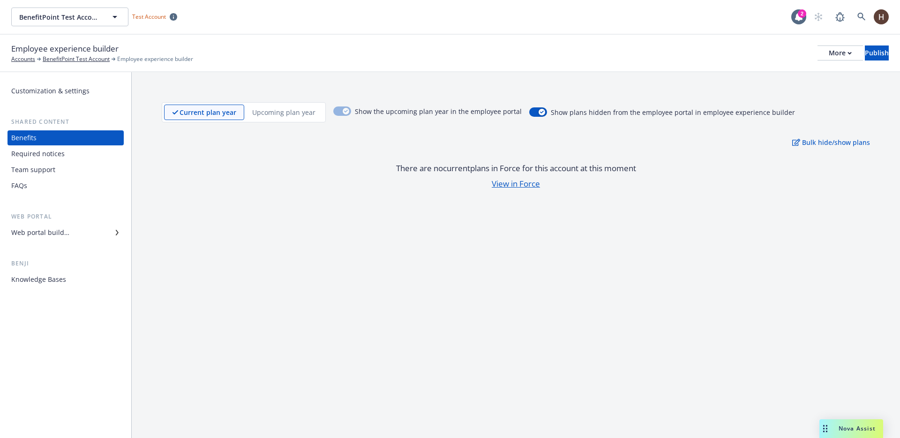
click at [180, 174] on div "There are no current plans in Force for this account at this moment" at bounding box center [516, 168] width 708 height 12
click at [180, 177] on div "There are no current plans in Force for this account at this moment View in For…" at bounding box center [516, 175] width 708 height 27
click at [279, 111] on p "Upcoming plan year" at bounding box center [283, 112] width 63 height 10
click at [220, 109] on p "Current plan year" at bounding box center [200, 112] width 56 height 10
click at [816, 135] on div "Current plan year Upcoming plan year Show the upcoming plan year in the employe…" at bounding box center [516, 145] width 768 height 147
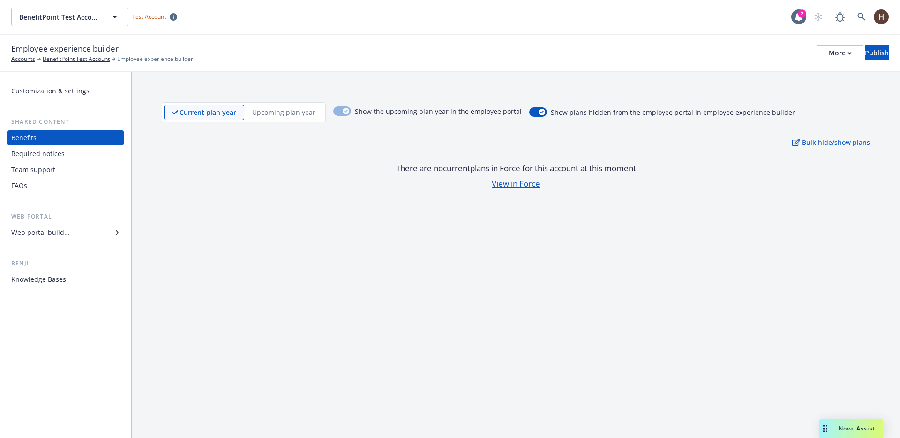
click at [272, 102] on div "Current plan year Upcoming plan year" at bounding box center [244, 112] width 164 height 20
click at [266, 106] on div "Upcoming plan year" at bounding box center [283, 112] width 79 height 15
click at [210, 115] on p "Current plan year" at bounding box center [200, 112] width 56 height 10
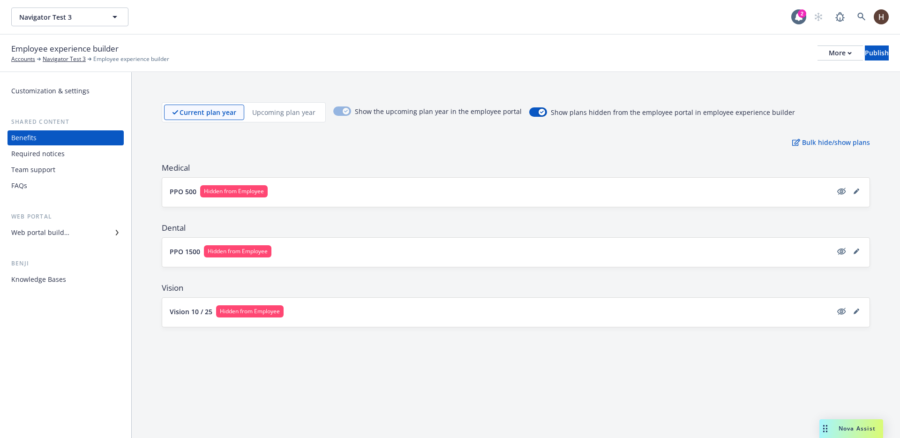
click at [276, 118] on div "Upcoming plan year" at bounding box center [283, 112] width 79 height 15
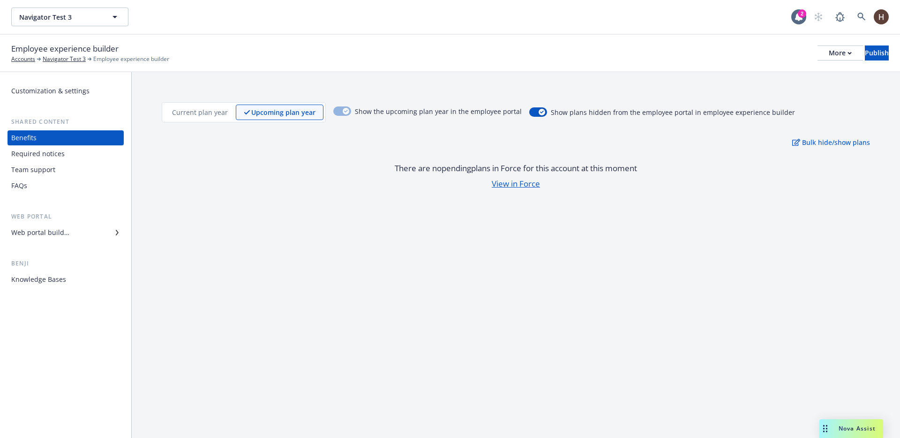
click at [207, 114] on p "Current plan year" at bounding box center [200, 112] width 56 height 10
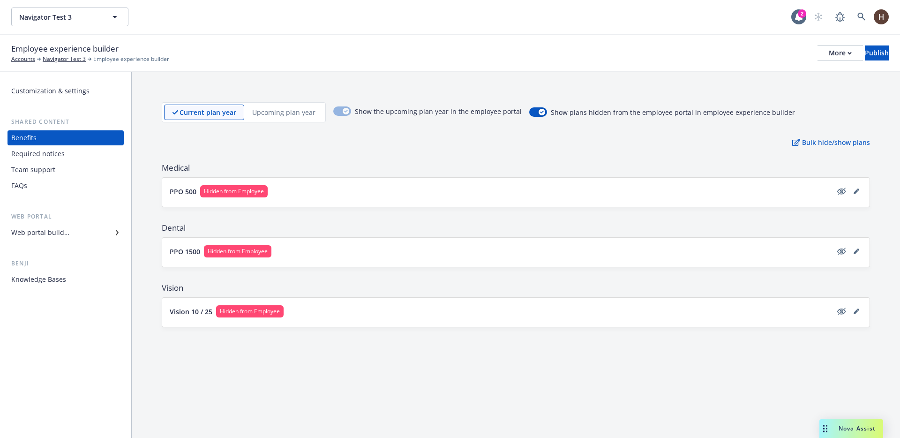
click at [83, 146] on div "Required notices" at bounding box center [65, 153] width 109 height 15
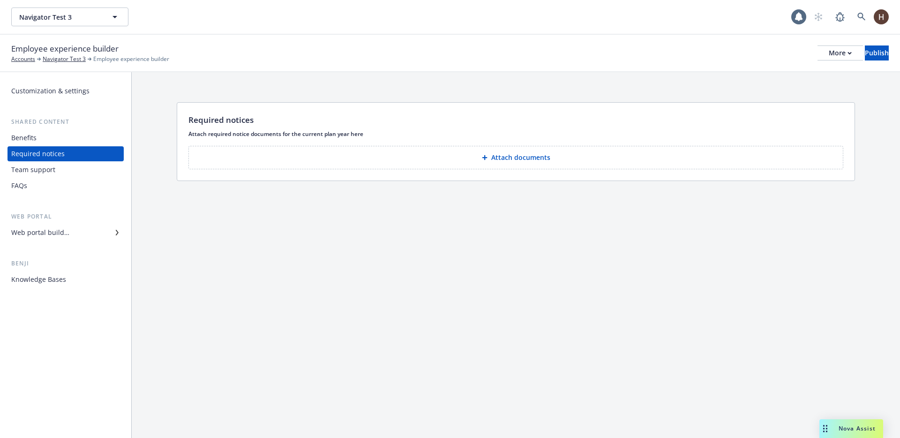
click at [72, 138] on div "Benefits" at bounding box center [65, 137] width 109 height 15
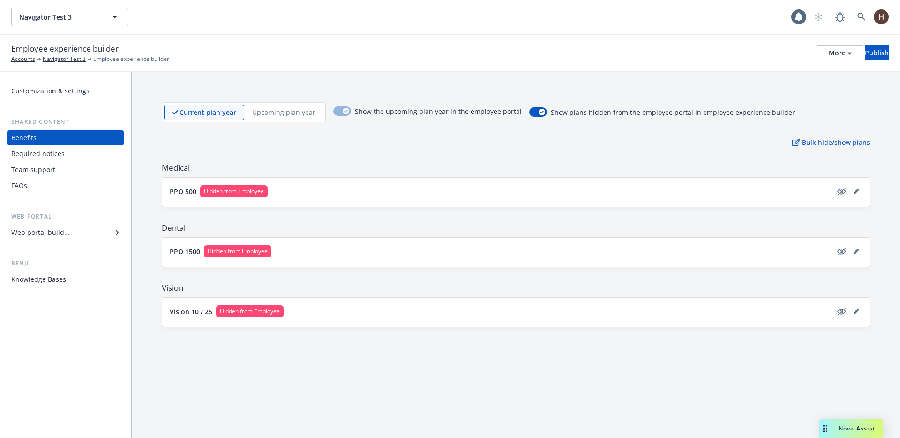
click at [64, 173] on div "Team support" at bounding box center [65, 169] width 109 height 15
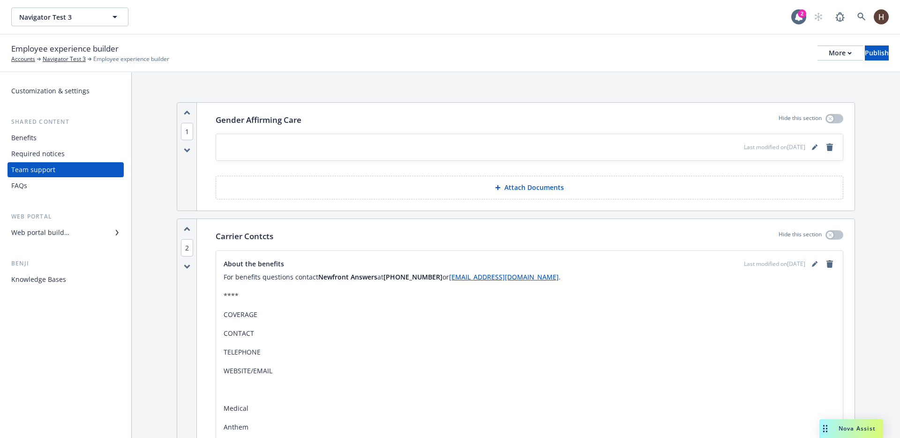
click at [45, 180] on div "FAQs" at bounding box center [65, 185] width 109 height 15
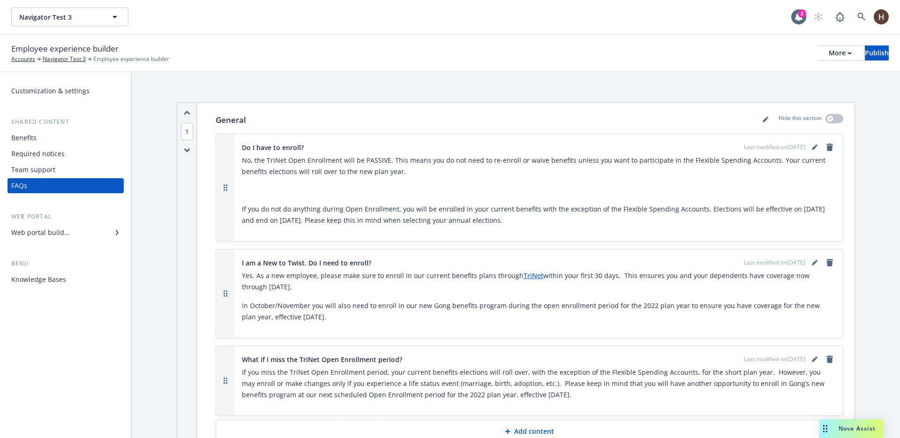
click at [43, 136] on div "Benefits" at bounding box center [65, 137] width 109 height 15
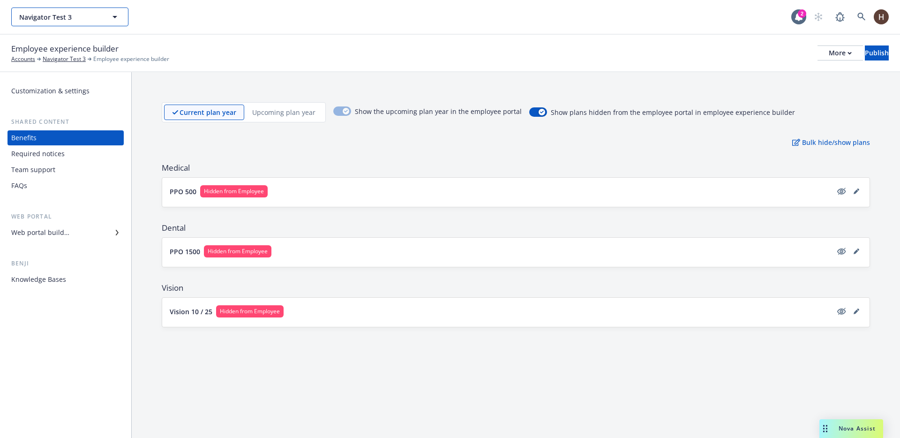
click at [85, 23] on button "Navigator Test 3" at bounding box center [69, 17] width 117 height 19
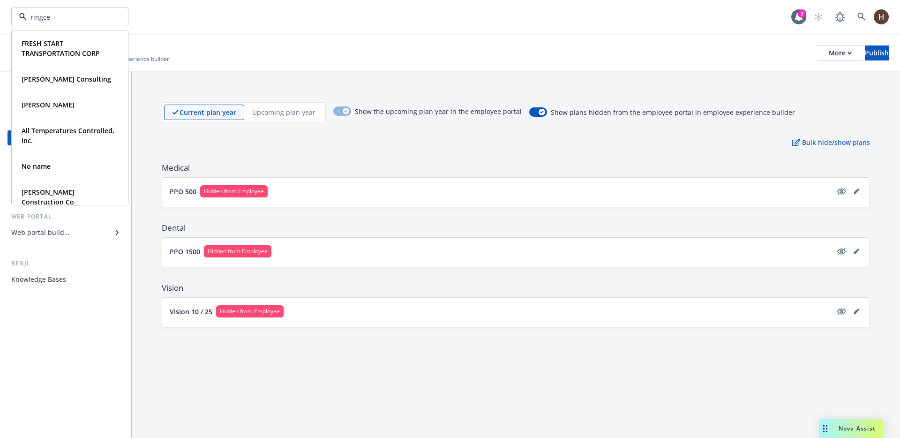
type input "ringcen"
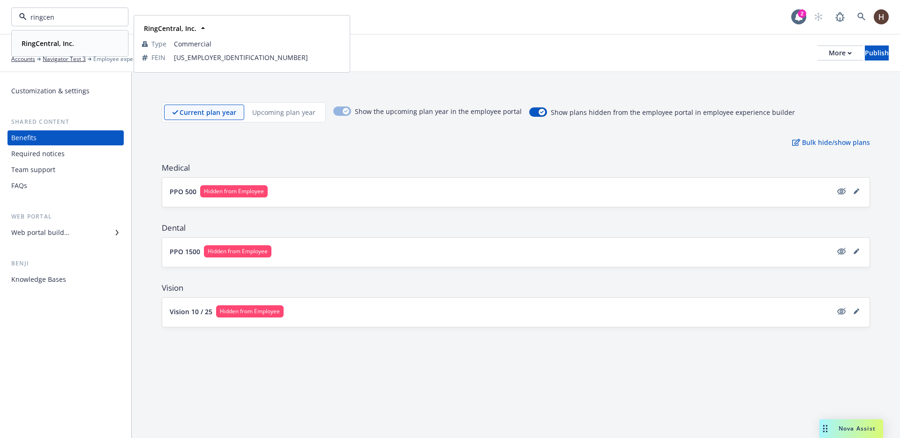
click at [55, 43] on strong "RingCentral, Inc." at bounding box center [48, 43] width 53 height 9
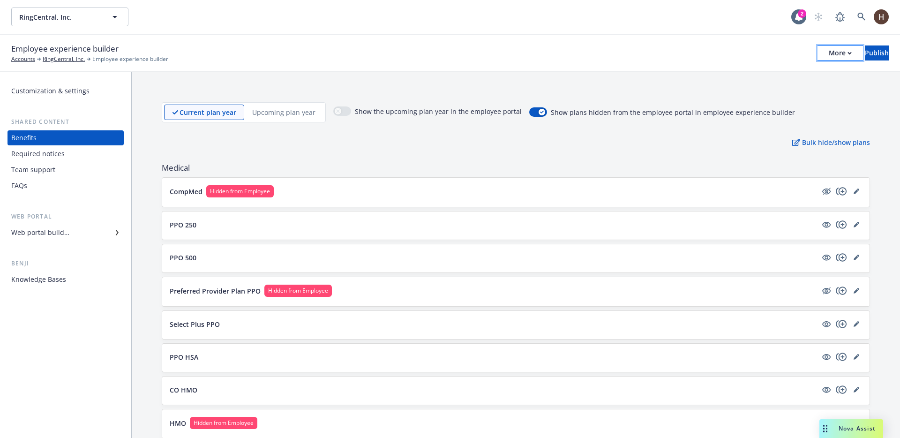
click at [829, 58] on div "More" at bounding box center [840, 53] width 23 height 14
click at [793, 72] on link "Copy preview link" at bounding box center [762, 74] width 139 height 19
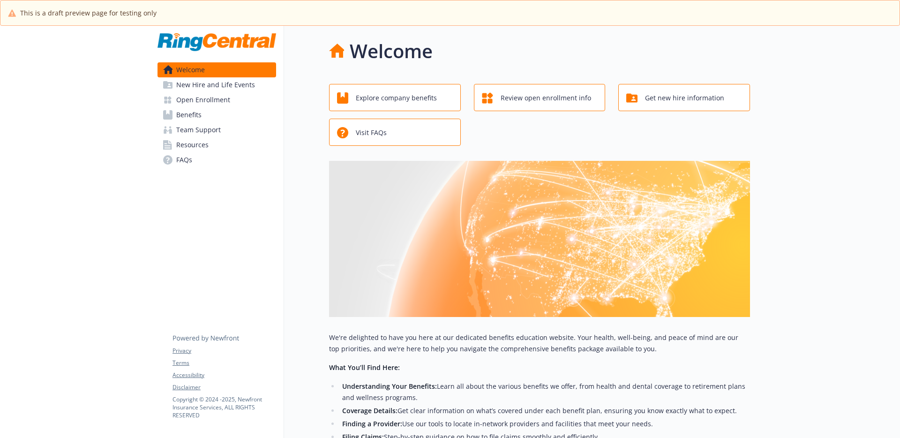
click at [190, 113] on span "Benefits" at bounding box center [188, 114] width 25 height 15
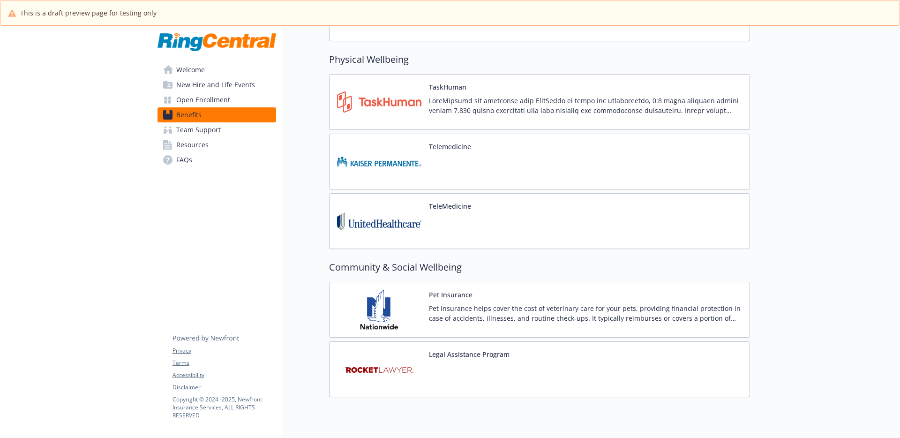
scroll to position [2210, 0]
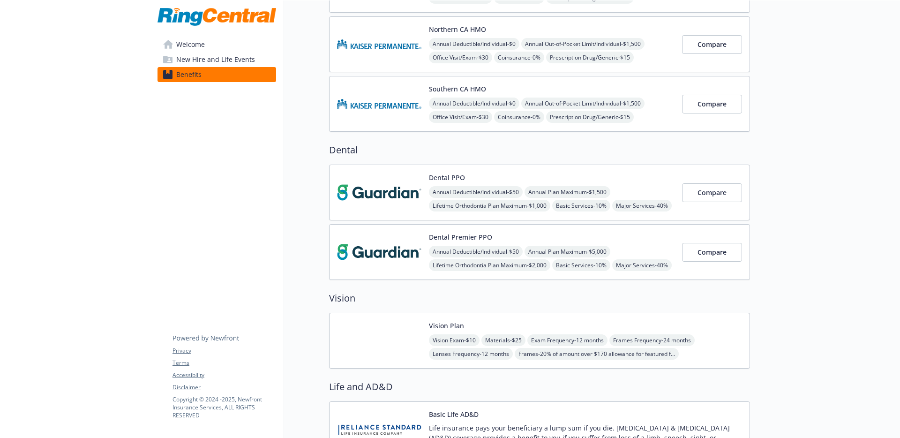
scroll to position [386, 0]
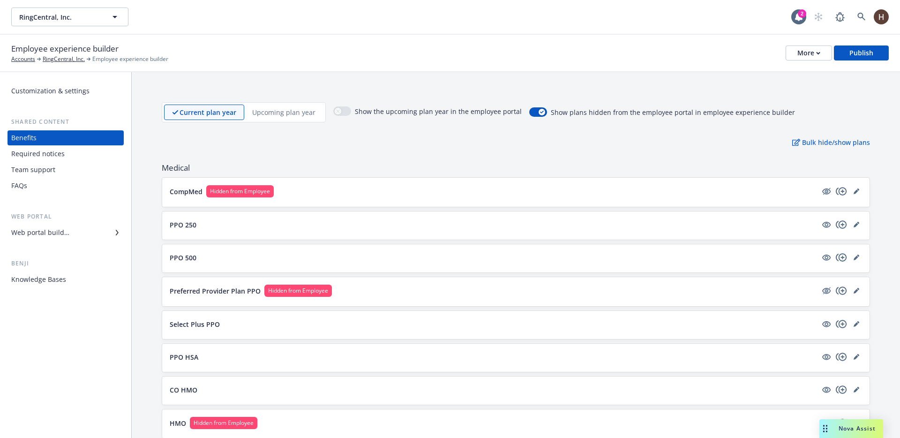
click at [45, 156] on div "Required notices" at bounding box center [37, 153] width 53 height 15
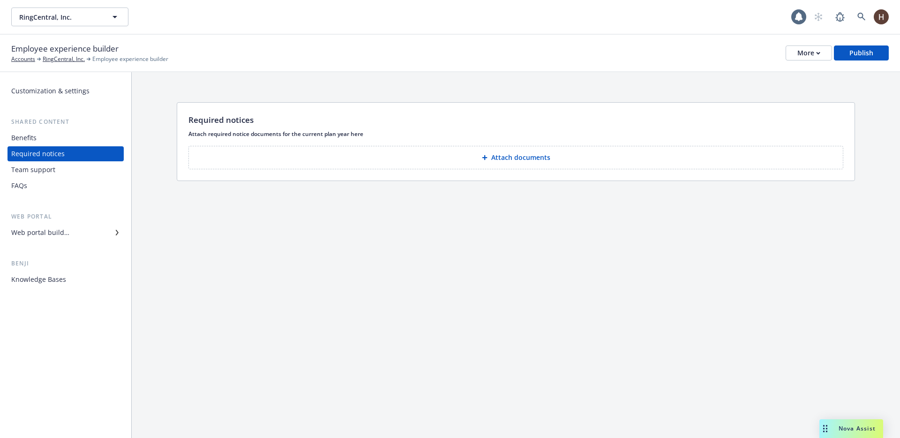
click at [52, 177] on div "Benefits Required notices Team support FAQs" at bounding box center [66, 161] width 116 height 63
click at [47, 169] on div "Team support" at bounding box center [33, 169] width 44 height 15
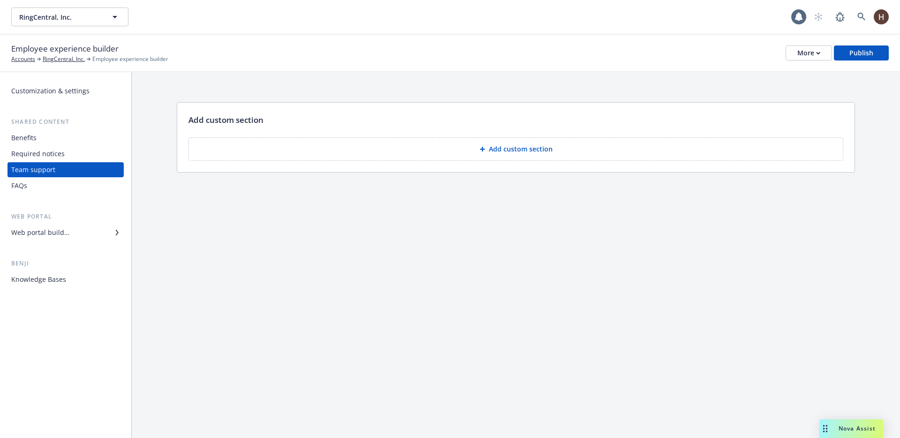
click at [57, 225] on div "Web portal builder" at bounding box center [40, 232] width 58 height 15
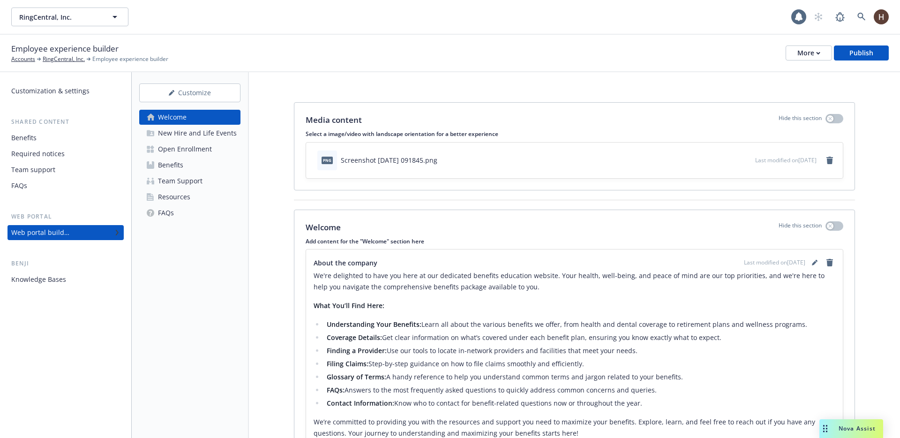
click at [172, 199] on div "Resources" at bounding box center [174, 196] width 32 height 15
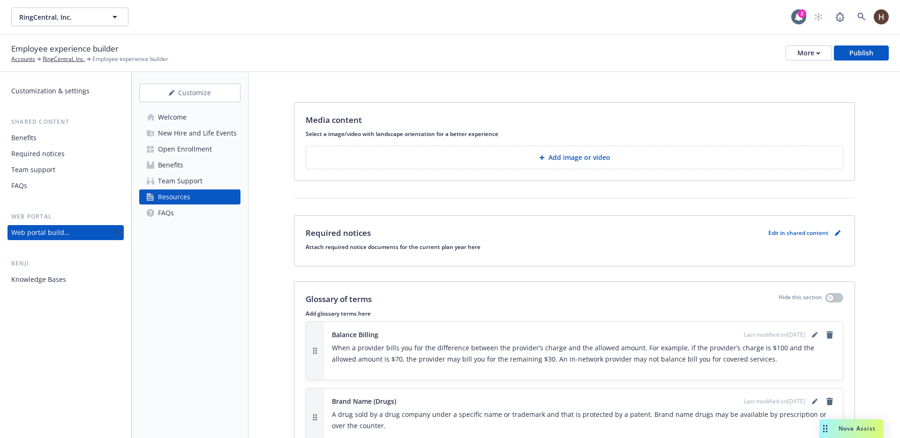
click at [54, 143] on div "Benefits" at bounding box center [65, 137] width 109 height 15
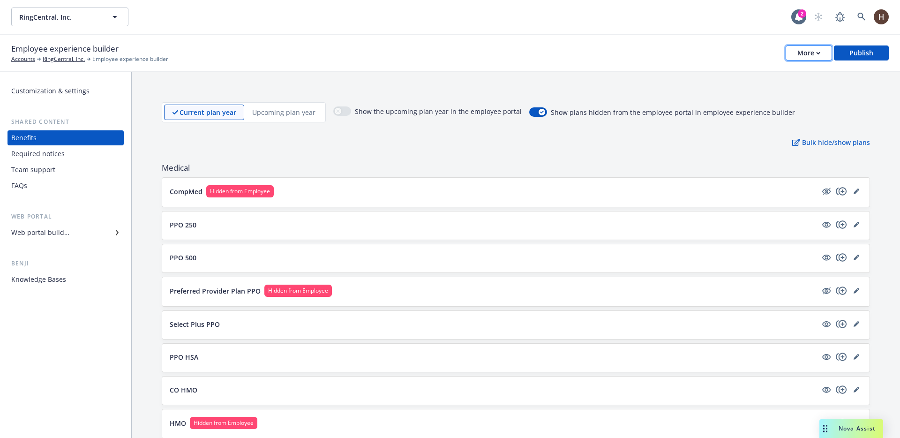
click at [792, 55] on button "More" at bounding box center [809, 52] width 46 height 15
click at [95, 30] on div "RingCentral, Inc. RingCentral, Inc. 2" at bounding box center [450, 17] width 900 height 34
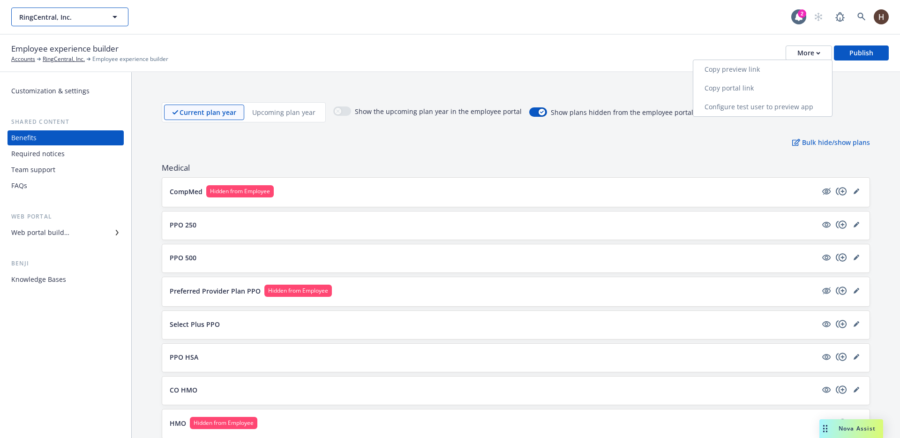
click at [78, 20] on span "RingCentral, Inc." at bounding box center [59, 17] width 81 height 10
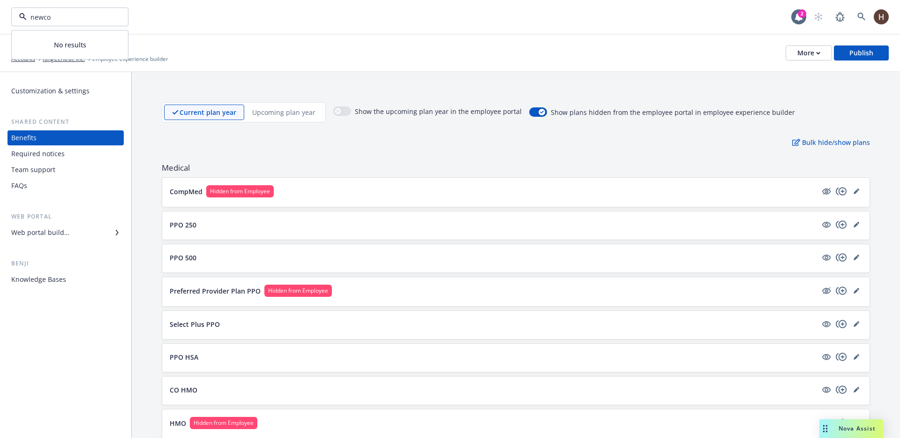
type input "newcom"
click at [70, 76] on div "NewComp Systems Inc. Type Commercial" at bounding box center [69, 69] width 115 height 25
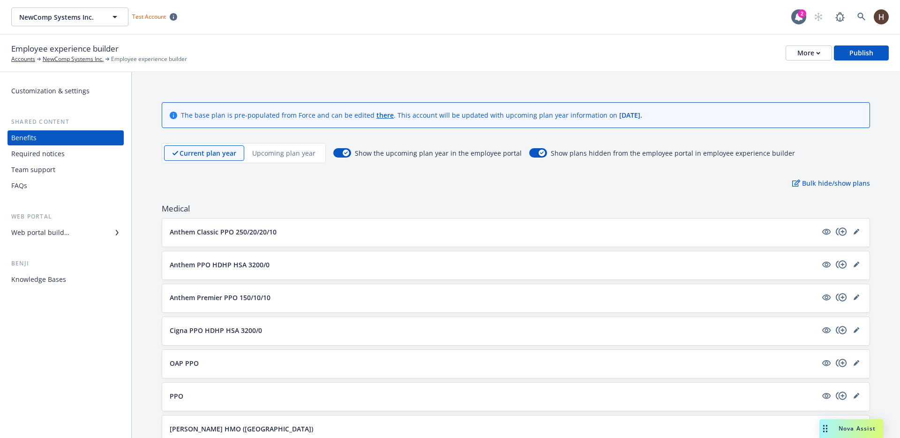
click at [795, 62] on div "Employee experience builder Accounts NewComp Systems Inc. Employee experience b…" at bounding box center [450, 53] width 878 height 21
click at [796, 60] on button "More" at bounding box center [809, 52] width 46 height 15
click at [788, 74] on link "Copy preview link" at bounding box center [762, 74] width 139 height 19
click at [823, 229] on icon "visible" at bounding box center [826, 231] width 8 height 8
click at [267, 155] on p "Upcoming plan year" at bounding box center [283, 153] width 63 height 10
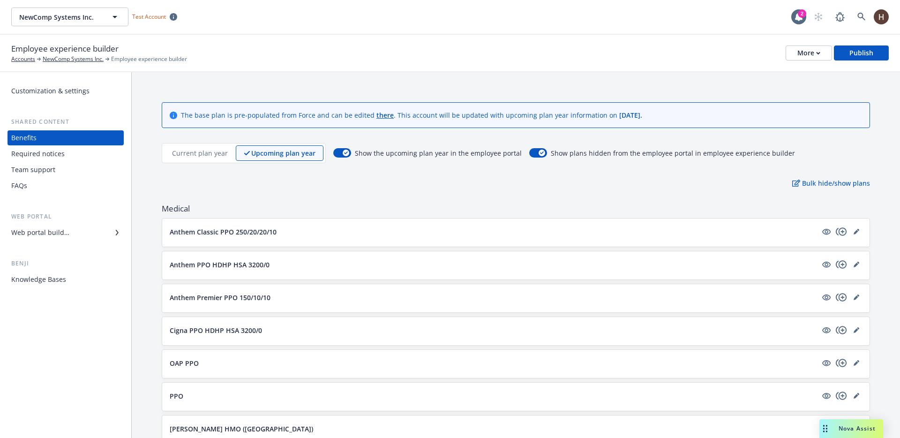
click at [205, 156] on p "Current plan year" at bounding box center [200, 153] width 56 height 10
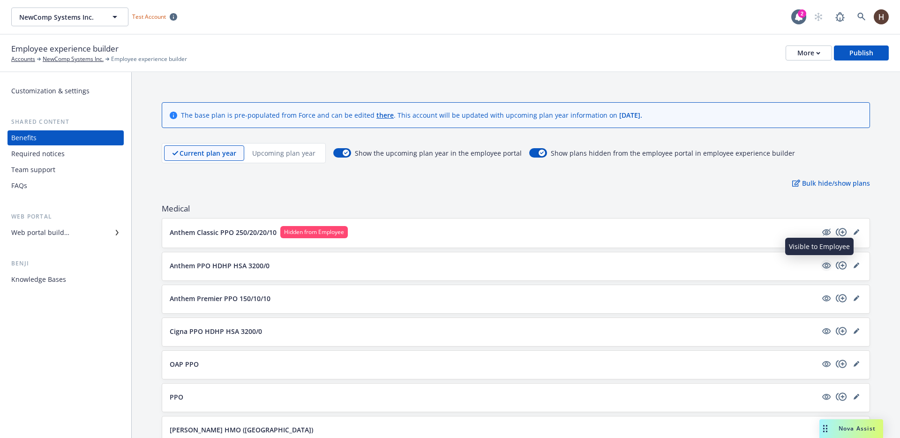
click at [822, 263] on icon "visible" at bounding box center [826, 265] width 8 height 8
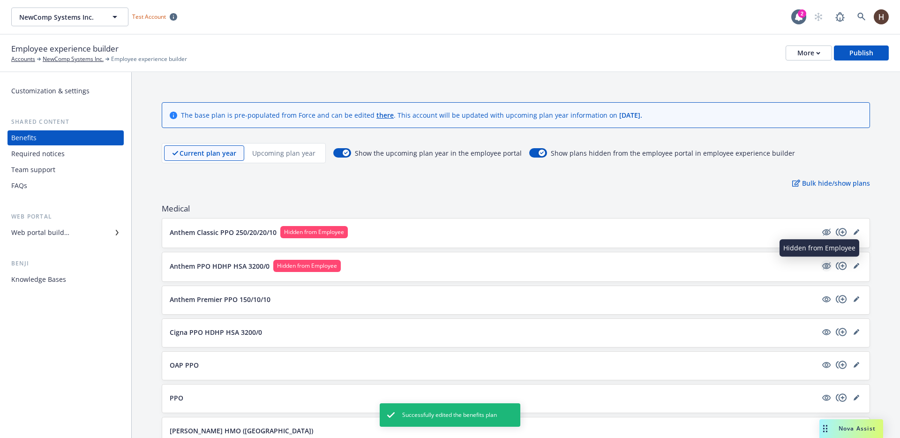
click at [821, 266] on icon "hidden" at bounding box center [826, 265] width 11 height 11
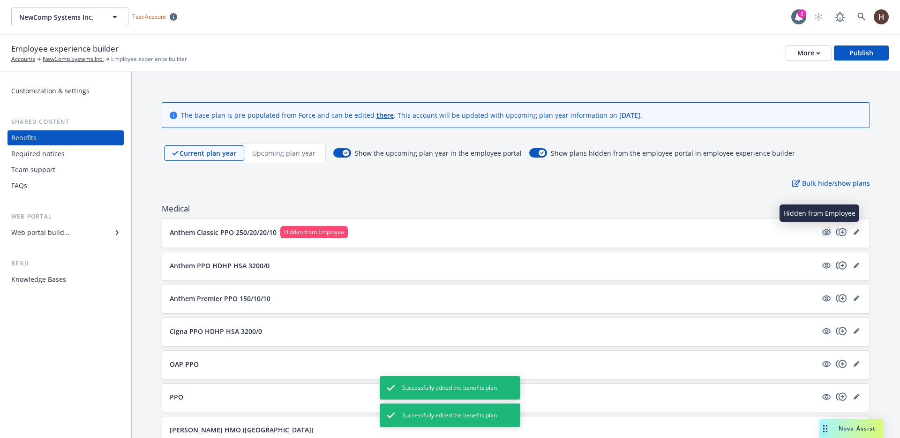
click at [821, 235] on icon "hidden" at bounding box center [826, 231] width 11 height 11
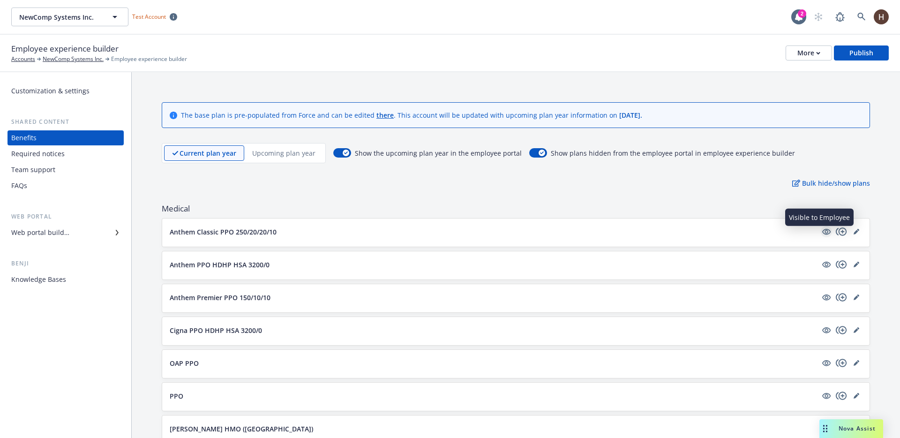
click at [822, 232] on icon "visible" at bounding box center [826, 231] width 8 height 8
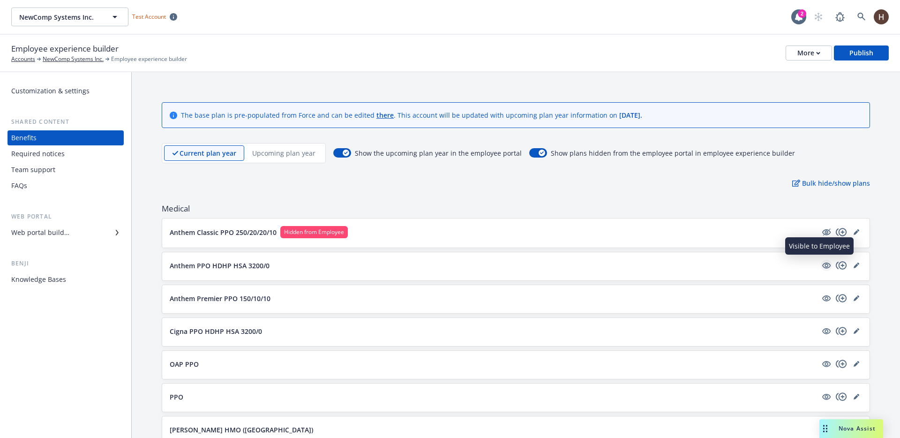
click at [822, 262] on icon "visible" at bounding box center [826, 265] width 8 height 8
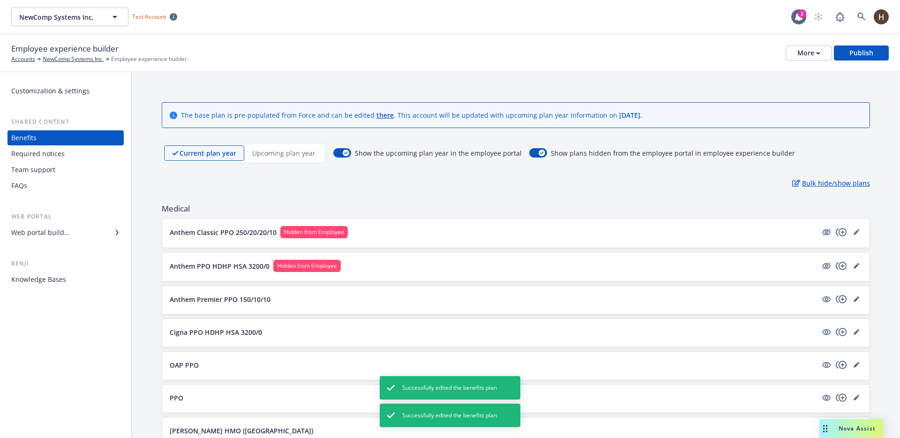
click at [812, 186] on p "Bulk hide/show plans" at bounding box center [831, 183] width 78 height 10
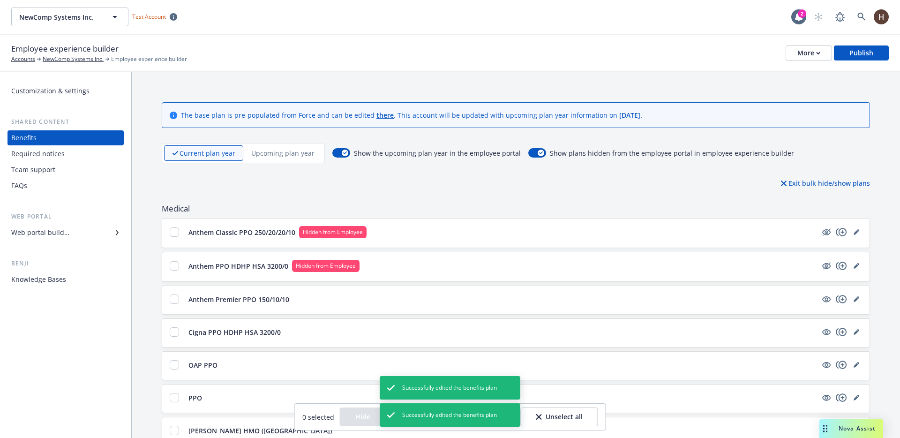
click at [179, 300] on div at bounding box center [182, 298] width 6 height 9
click at [172, 302] on input "checkbox" at bounding box center [174, 298] width 9 height 9
checkbox input "true"
click at [174, 329] on input "checkbox" at bounding box center [174, 331] width 9 height 9
checkbox input "true"
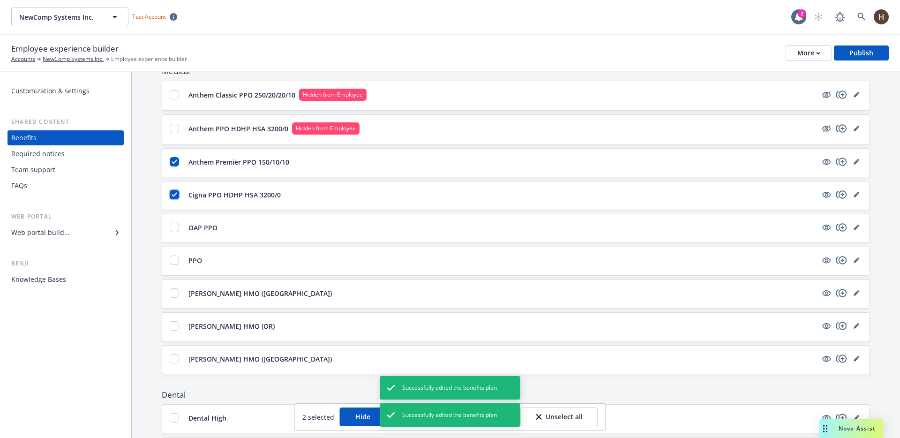
scroll to position [154, 0]
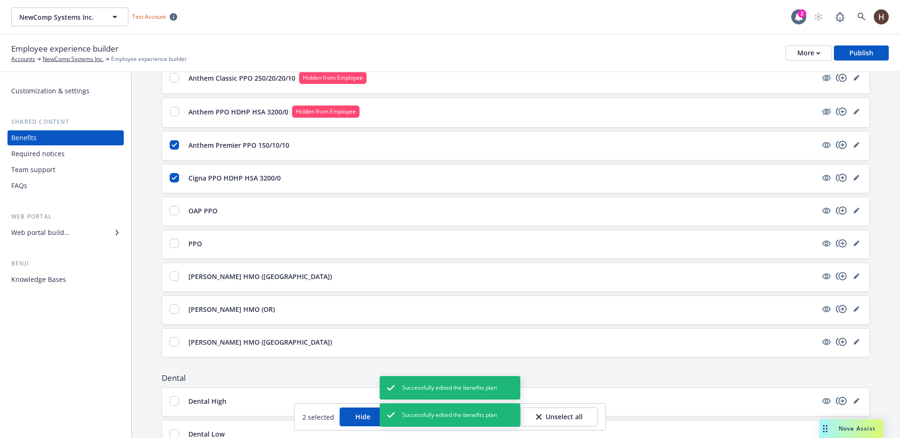
click at [356, 416] on button "Hide" at bounding box center [363, 416] width 46 height 19
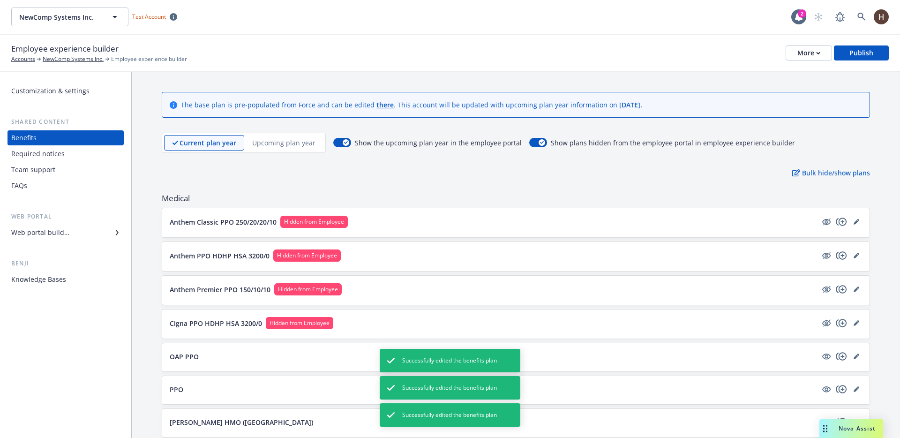
scroll to position [0, 0]
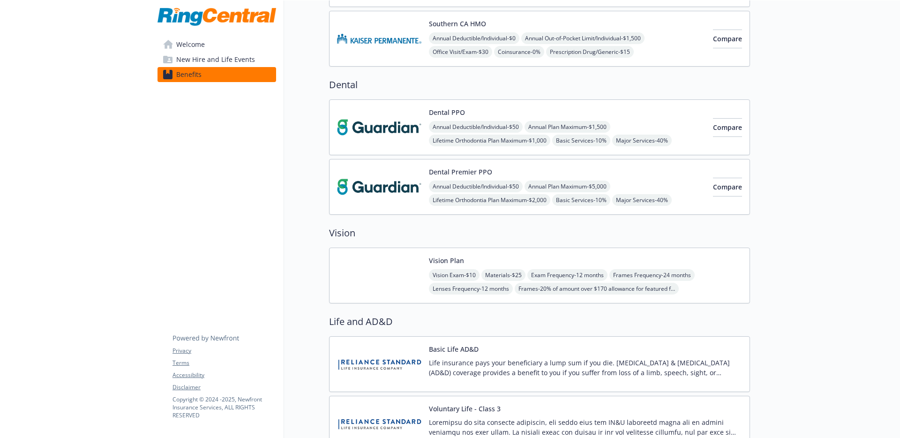
scroll to position [259, 0]
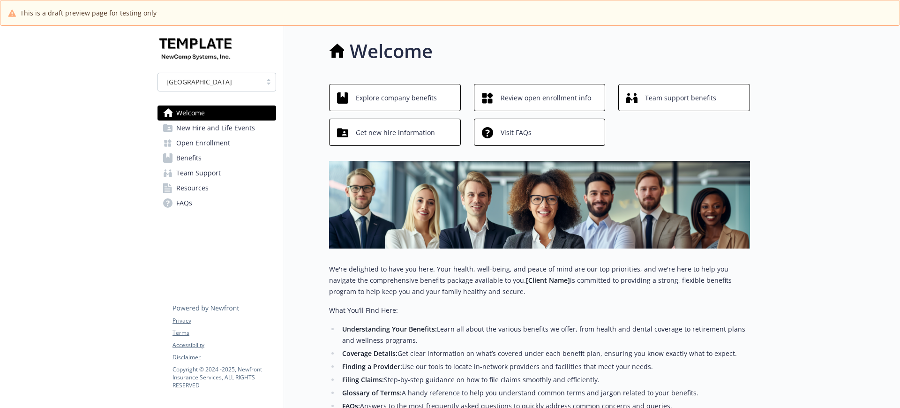
click at [210, 155] on link "Benefits" at bounding box center [217, 157] width 119 height 15
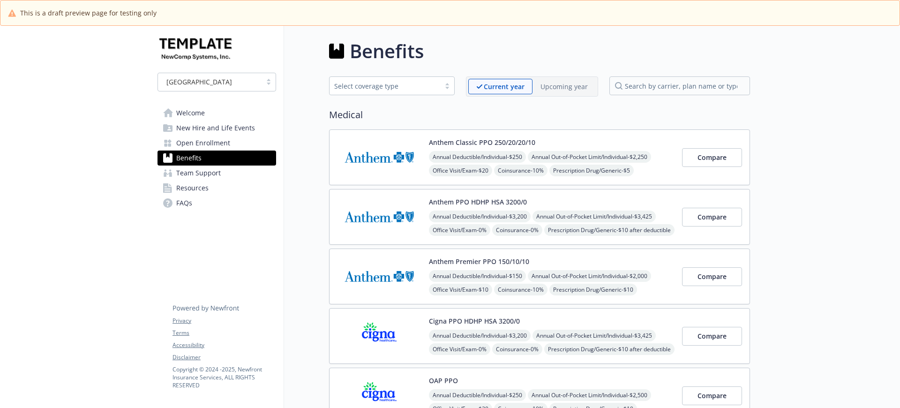
click at [556, 81] on div "Upcoming year" at bounding box center [564, 86] width 63 height 15
click at [512, 88] on p "Current year" at bounding box center [496, 87] width 40 height 10
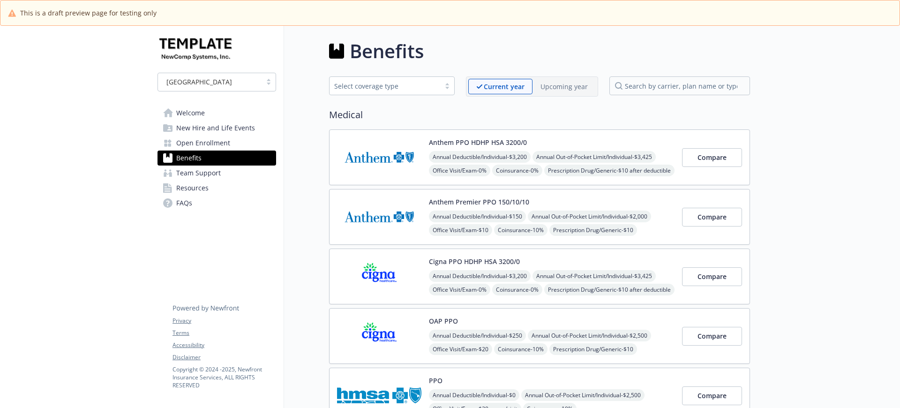
click at [548, 87] on p "Upcoming year" at bounding box center [564, 87] width 47 height 10
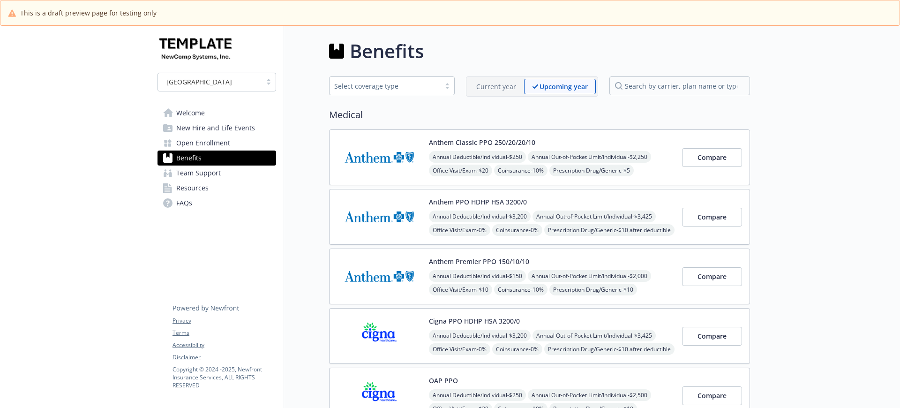
click at [497, 95] on div "Current year Upcoming year" at bounding box center [532, 86] width 132 height 20
click at [495, 82] on p "Current year" at bounding box center [496, 87] width 40 height 10
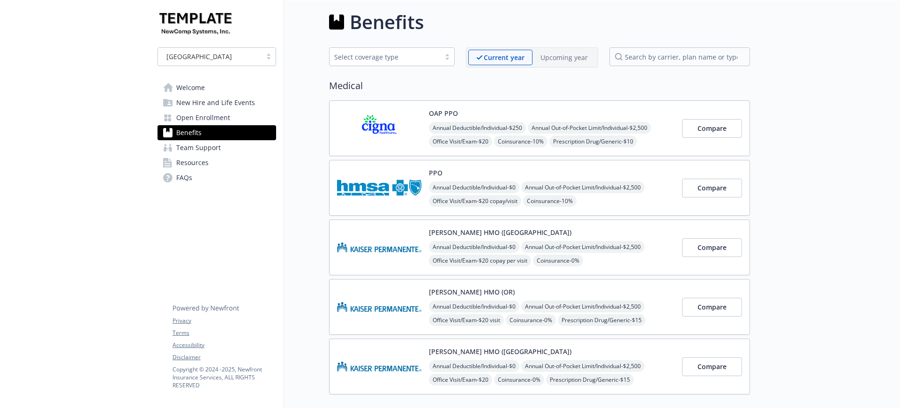
scroll to position [6, 0]
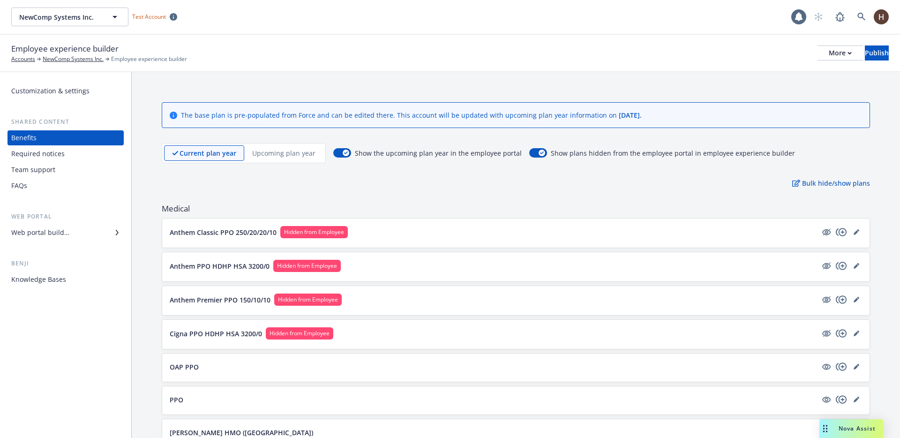
click at [78, 234] on div "Web portal builder" at bounding box center [65, 232] width 109 height 15
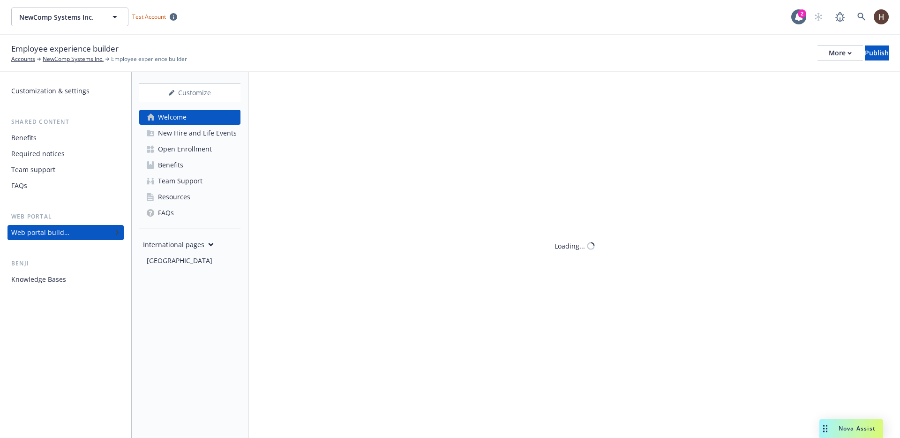
click at [181, 173] on div "Welcome New Hire and Life Events Open Enrollment Benefits Team Support Resource…" at bounding box center [189, 165] width 101 height 111
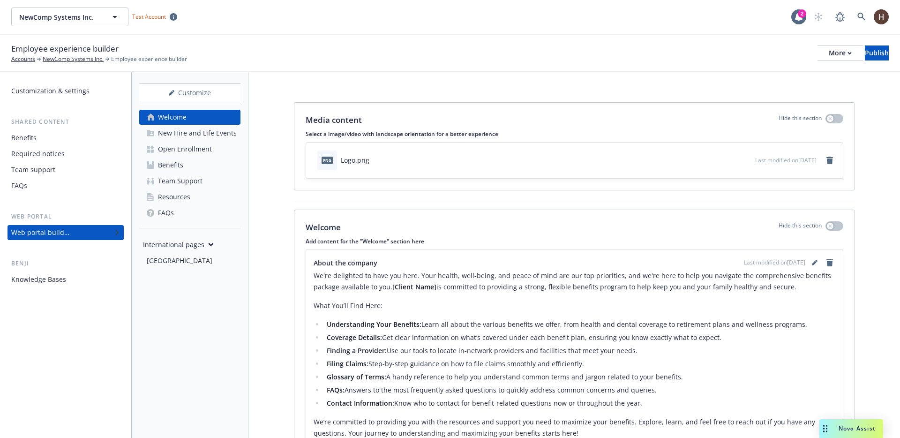
click at [179, 167] on div "Benefits" at bounding box center [170, 165] width 25 height 15
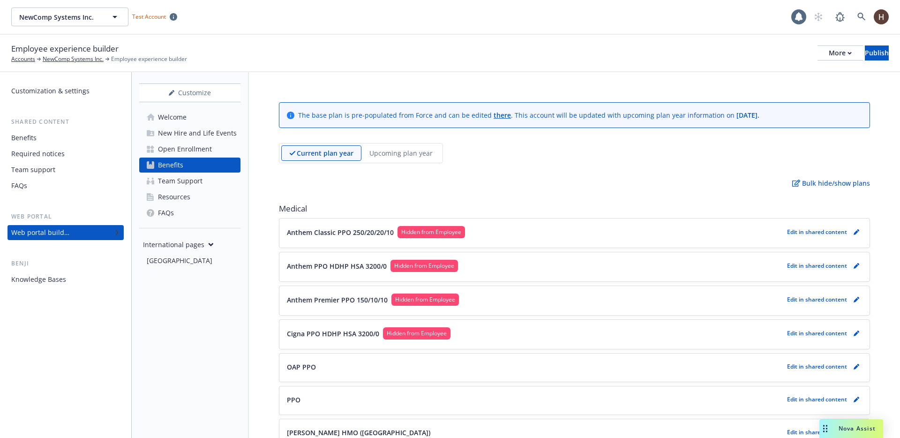
click at [51, 141] on div "Benefits" at bounding box center [65, 137] width 109 height 15
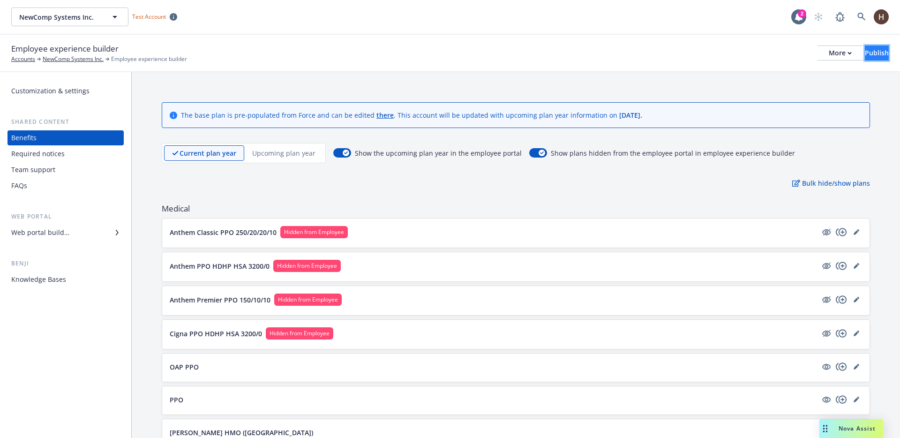
click at [865, 55] on div "Publish" at bounding box center [877, 53] width 24 height 14
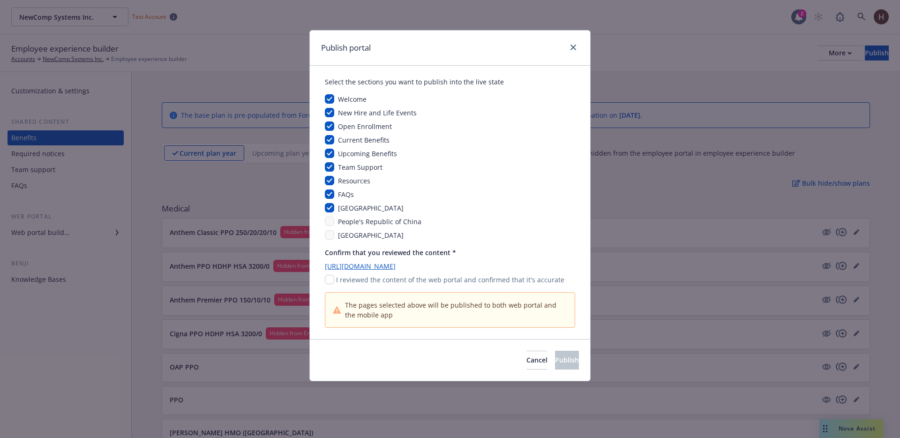
click at [383, 279] on p "I reviewed the content of the web portal and confirmed that it's accurate" at bounding box center [450, 280] width 228 height 10
click at [325, 278] on input "checkbox" at bounding box center [329, 279] width 9 height 9
checkbox input "true"
click at [555, 354] on button "Publish" at bounding box center [567, 360] width 24 height 19
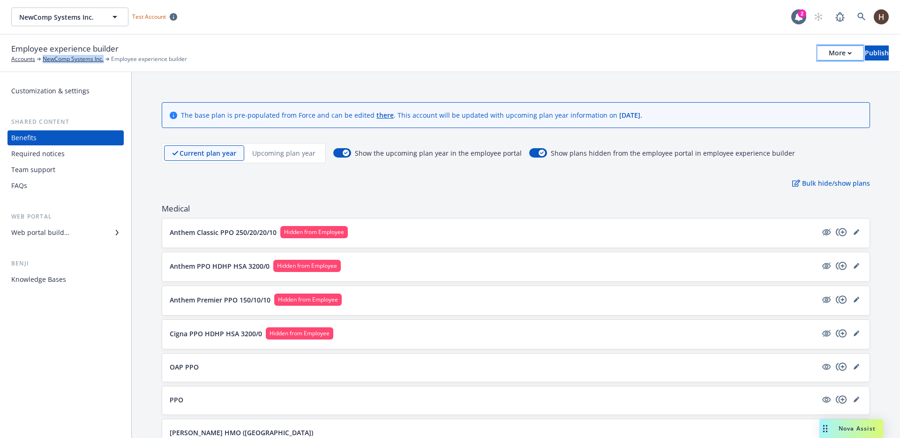
click at [829, 47] on div "More" at bounding box center [840, 53] width 23 height 14
click at [752, 113] on link "Configure test user to preview app" at bounding box center [762, 111] width 139 height 19
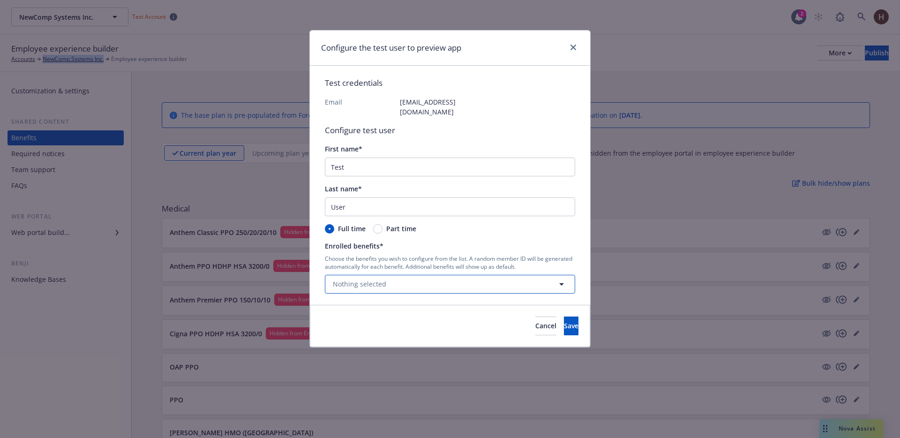
click at [423, 275] on button "Nothing selected" at bounding box center [450, 284] width 250 height 19
click at [535, 321] on span "Cancel" at bounding box center [545, 325] width 21 height 9
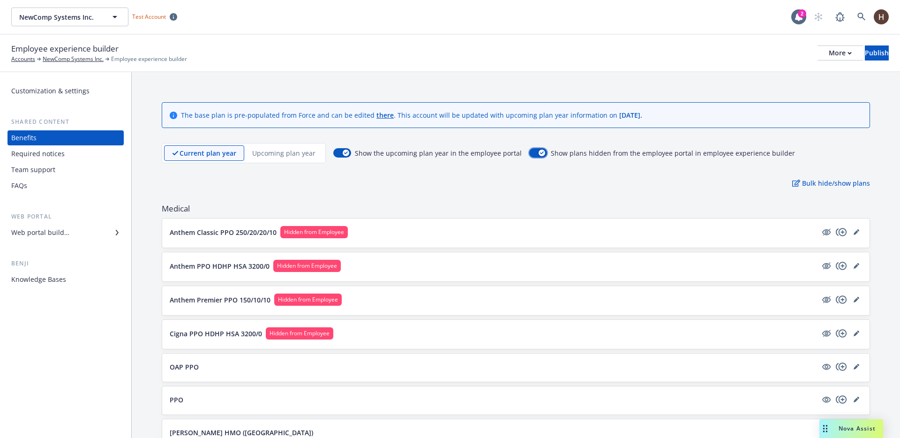
click at [540, 153] on icon "button" at bounding box center [542, 152] width 4 height 3
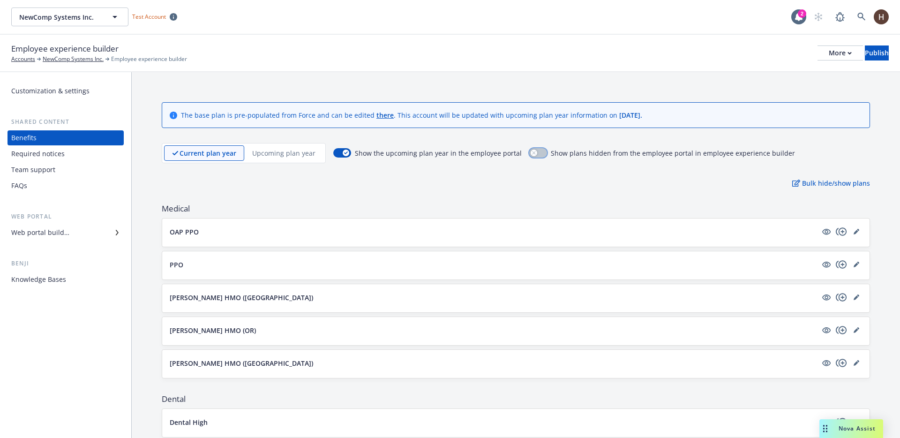
click at [535, 153] on button "button" at bounding box center [538, 152] width 18 height 9
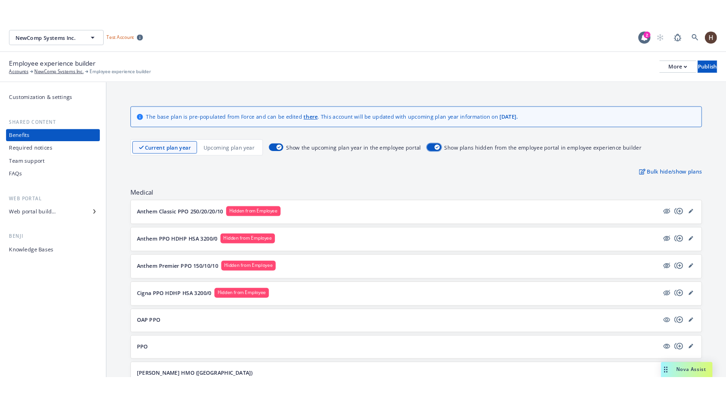
scroll to position [2, 0]
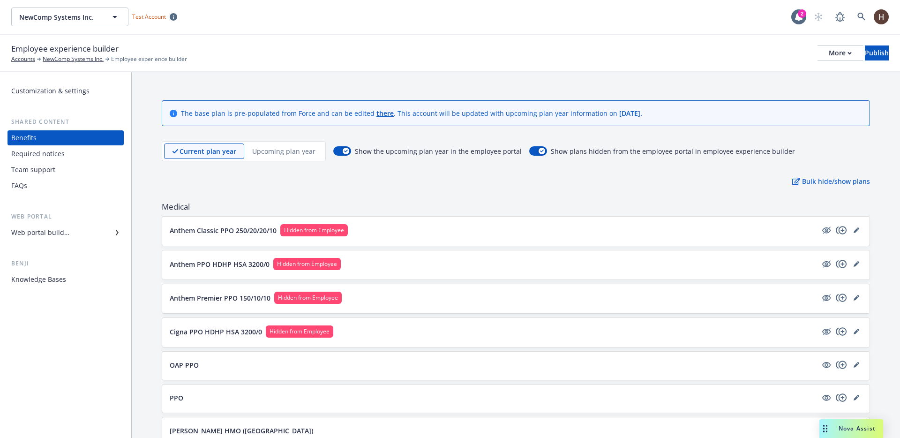
click at [714, 3] on div "NewComp Systems Inc. NewComp Systems Inc. Test Account 2" at bounding box center [450, 17] width 900 height 34
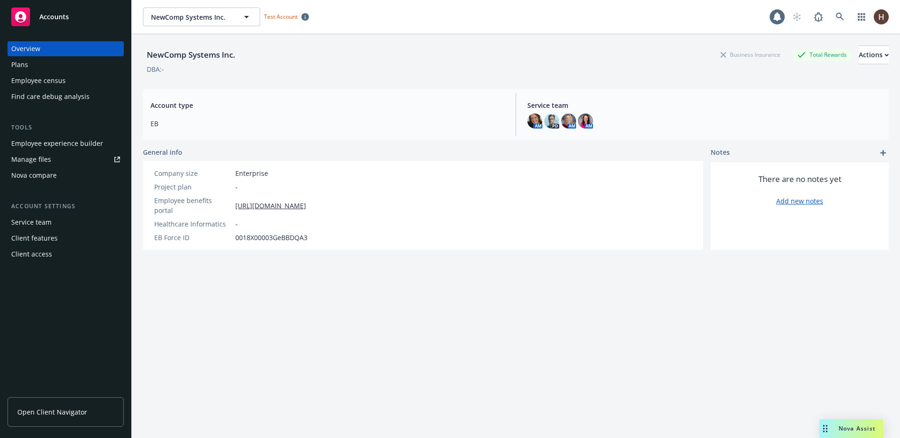
click at [30, 66] on div "Plans" at bounding box center [65, 64] width 109 height 15
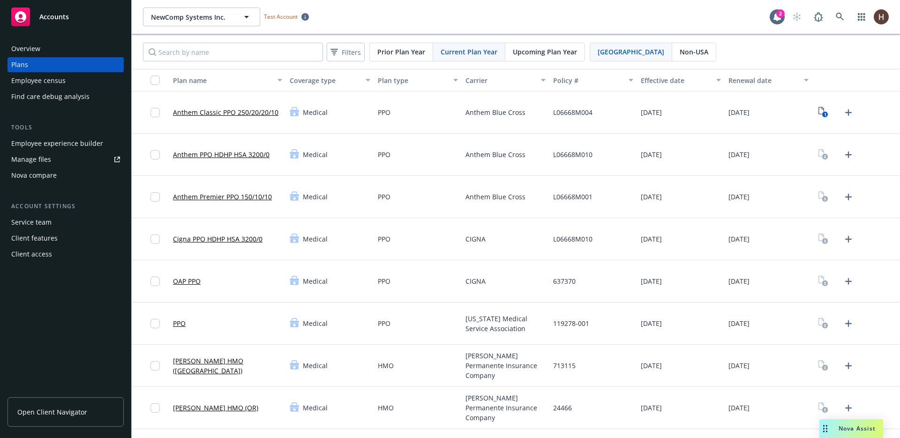
click at [646, 21] on div "NewComp Systems Inc. NewComp Systems Inc. Test Account" at bounding box center [456, 17] width 627 height 19
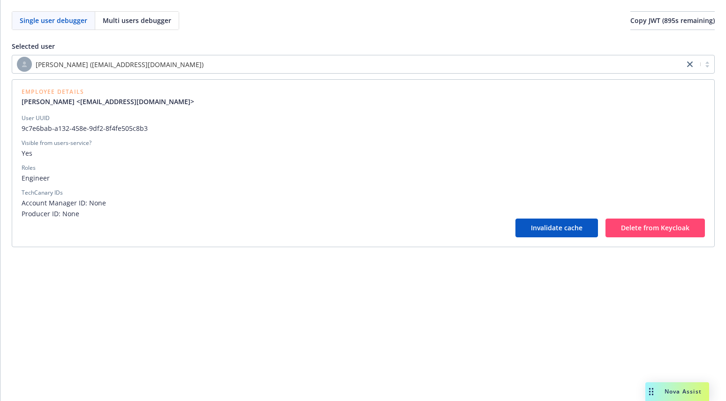
click at [488, 77] on div "[PERSON_NAME] ([EMAIL_ADDRESS][DOMAIN_NAME]) Employee Details [PERSON_NAME] <[E…" at bounding box center [363, 151] width 703 height 192
click at [483, 72] on div "[PERSON_NAME] ([EMAIL_ADDRESS][DOMAIN_NAME])" at bounding box center [348, 64] width 672 height 17
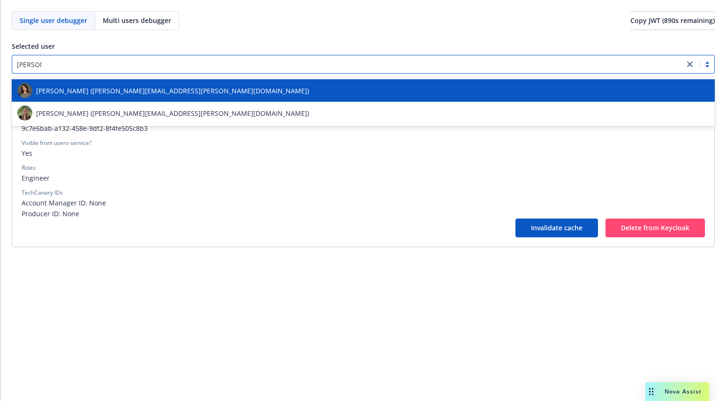
type input "marina sa"
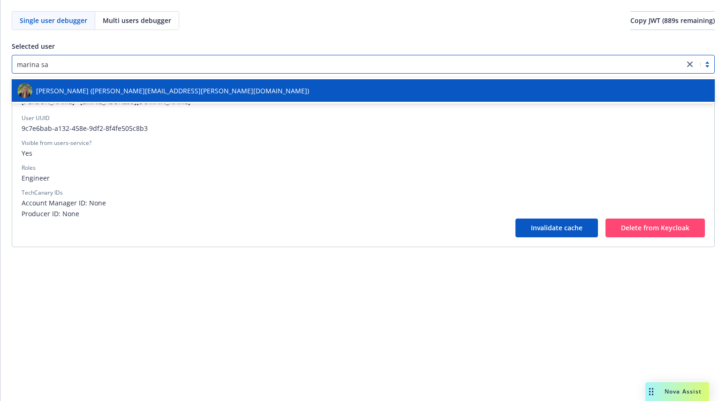
click at [187, 85] on div "[PERSON_NAME] ([PERSON_NAME][EMAIL_ADDRESS][PERSON_NAME][DOMAIN_NAME])" at bounding box center [362, 90] width 691 height 15
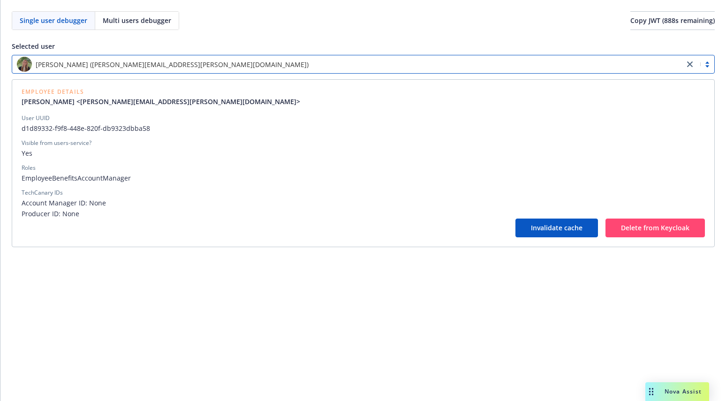
click at [107, 124] on span "d1d89332-f9f8-448e-820f-db9323dbba58" at bounding box center [363, 128] width 683 height 10
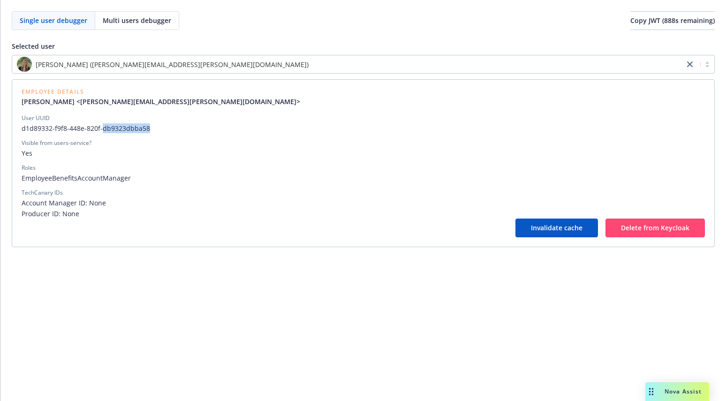
click at [107, 124] on span "d1d89332-f9f8-448e-820f-db9323dbba58" at bounding box center [363, 128] width 683 height 10
copy span "d1d89332-f9f8-448e-820f-db9323dbba58"
